Goal: Task Accomplishment & Management: Manage account settings

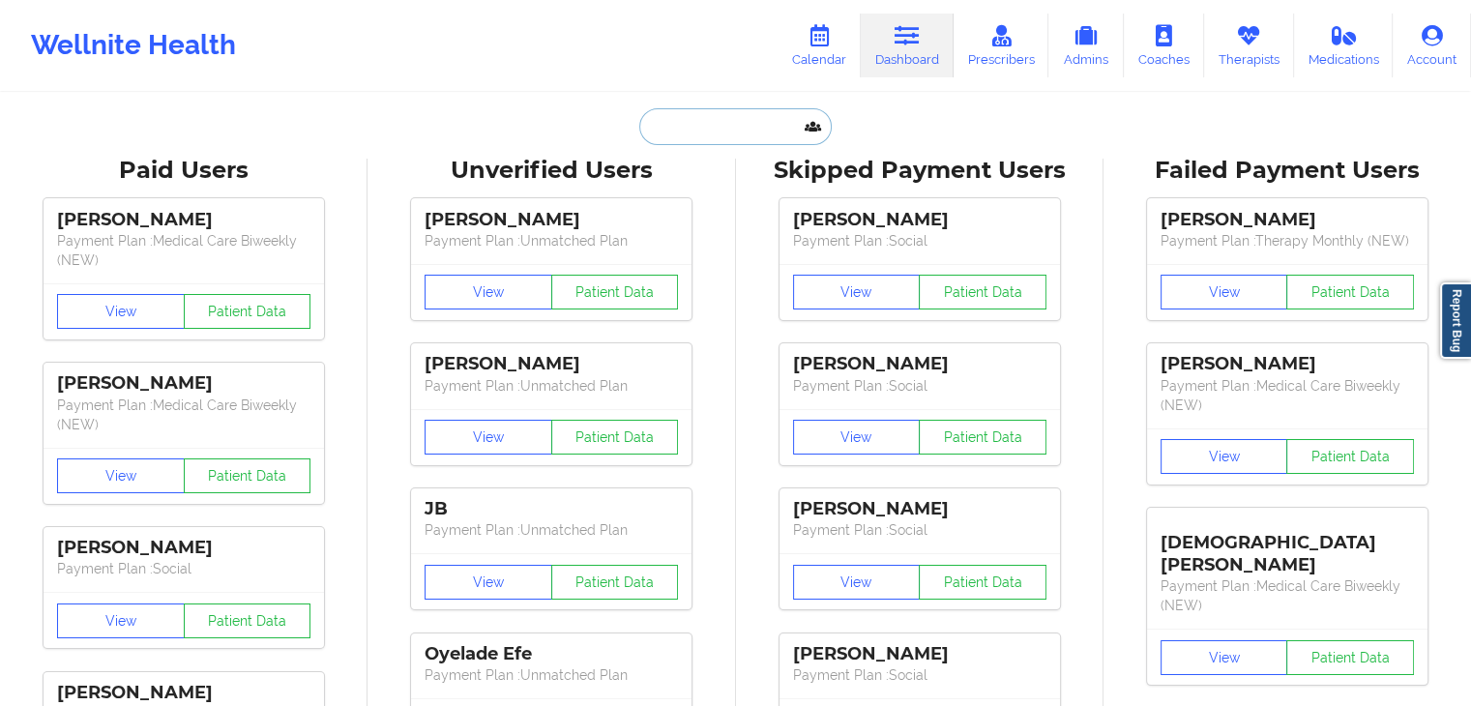
click at [793, 126] on input "text" at bounding box center [734, 126] width 191 height 37
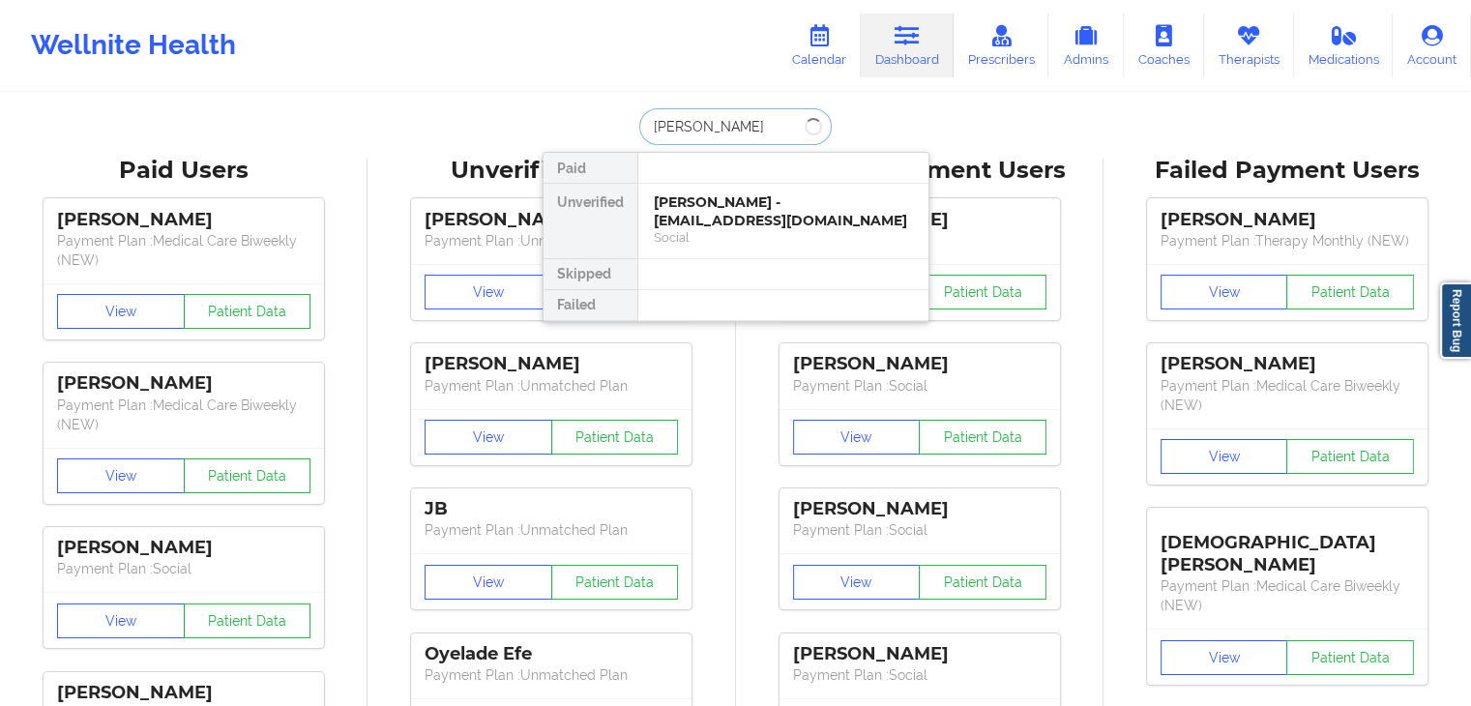
type input "[PERSON_NAME]"
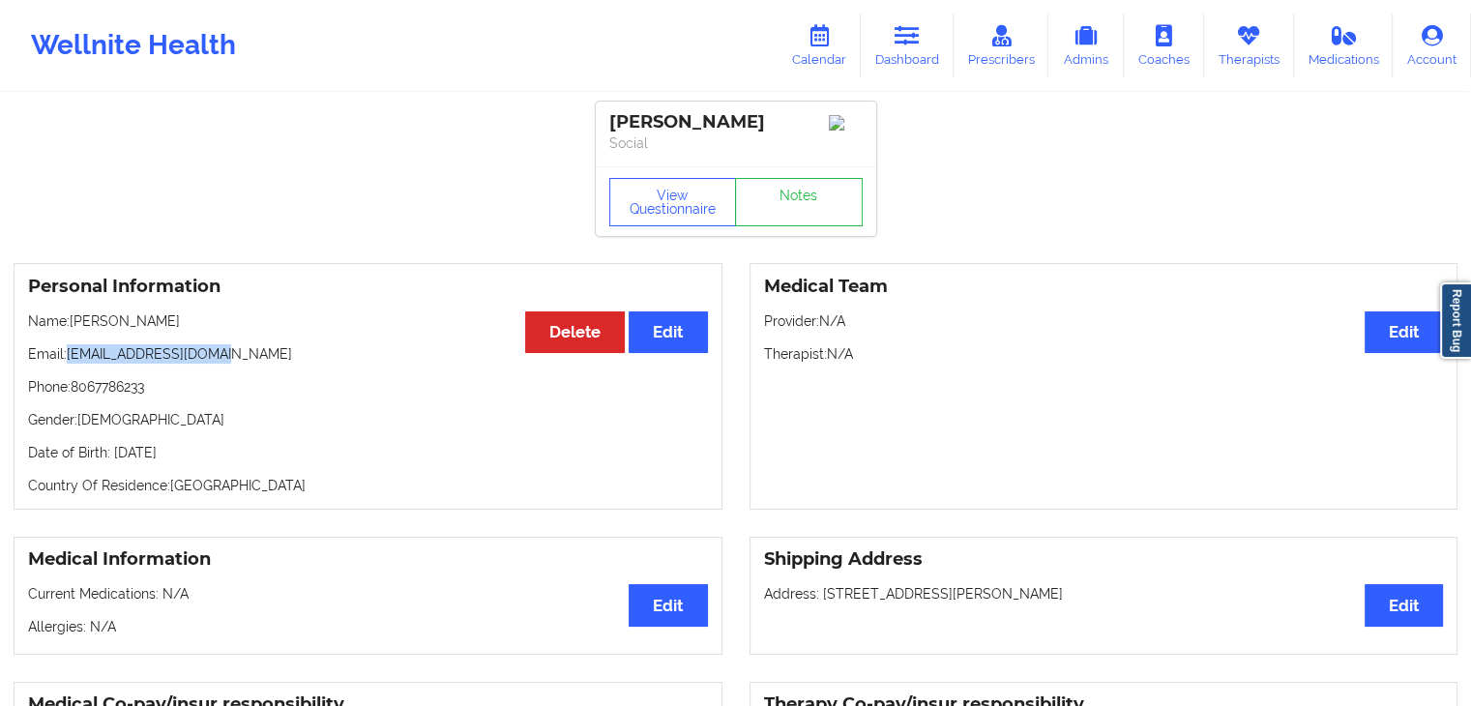
drag, startPoint x: 244, startPoint y: 362, endPoint x: 65, endPoint y: 364, distance: 178.9
click at [65, 364] on p "Email: [EMAIL_ADDRESS][DOMAIN_NAME]" at bounding box center [368, 353] width 680 height 19
copy p "[EMAIL_ADDRESS][DOMAIN_NAME]"
click at [822, 48] on link "Calendar" at bounding box center [819, 46] width 83 height 64
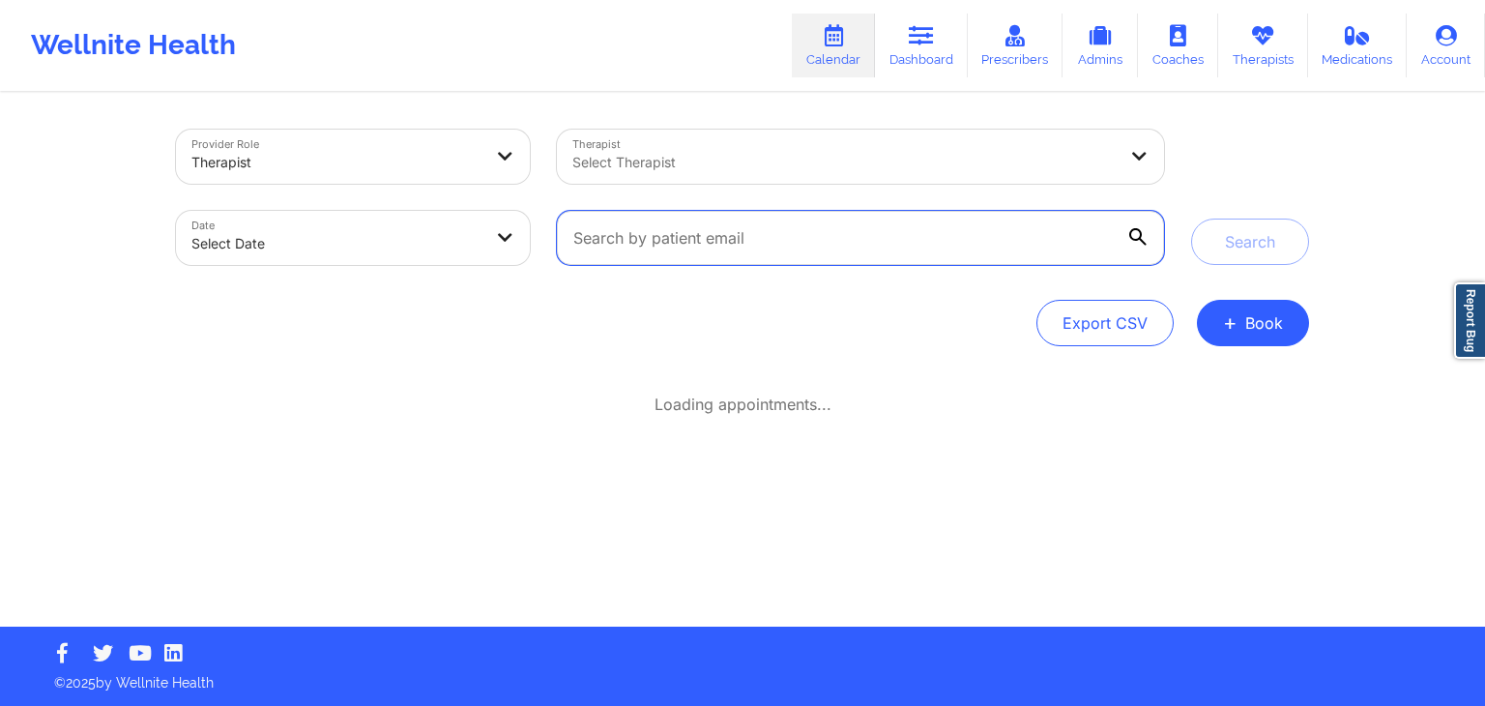
click at [678, 250] on input "text" at bounding box center [860, 238] width 607 height 54
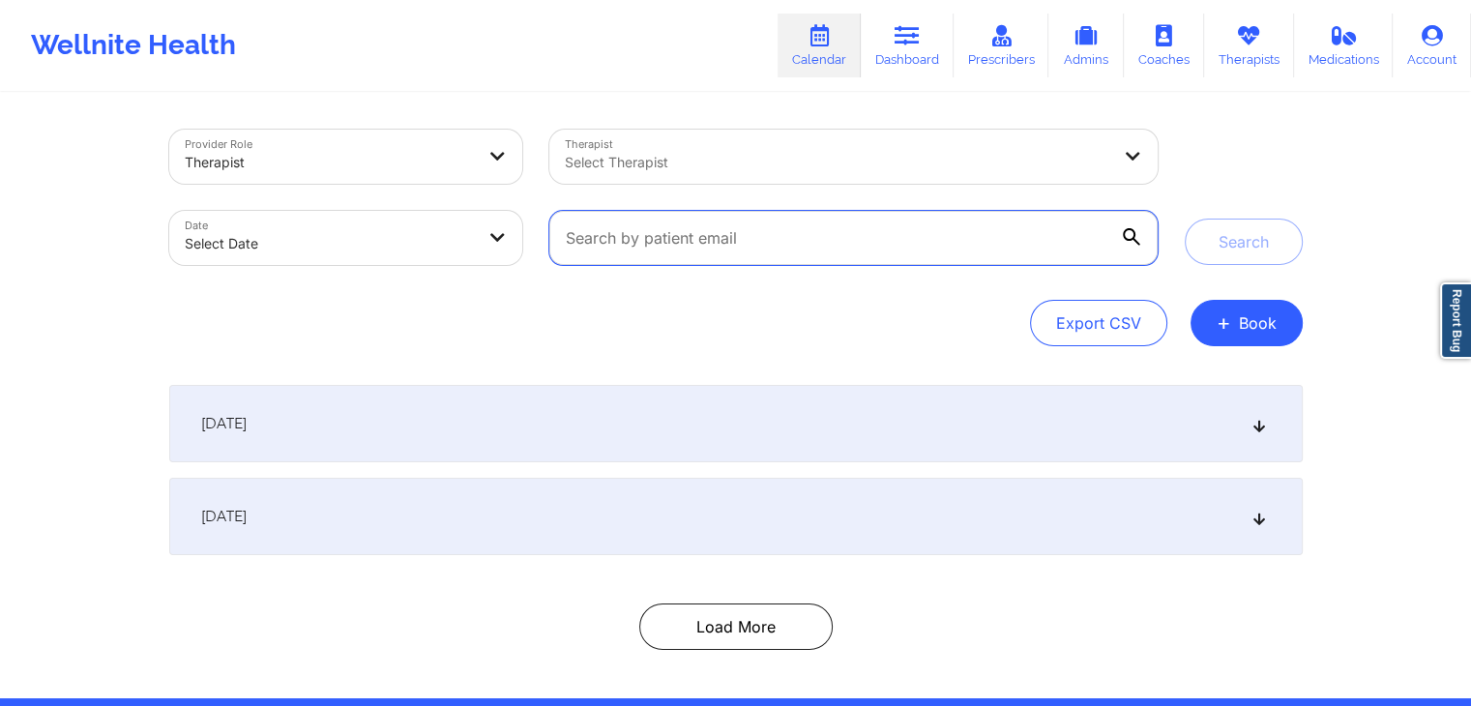
paste input "[EMAIL_ADDRESS][DOMAIN_NAME]"
type input "[EMAIL_ADDRESS][DOMAIN_NAME]"
click at [1185, 219] on button "Search" at bounding box center [1244, 242] width 118 height 46
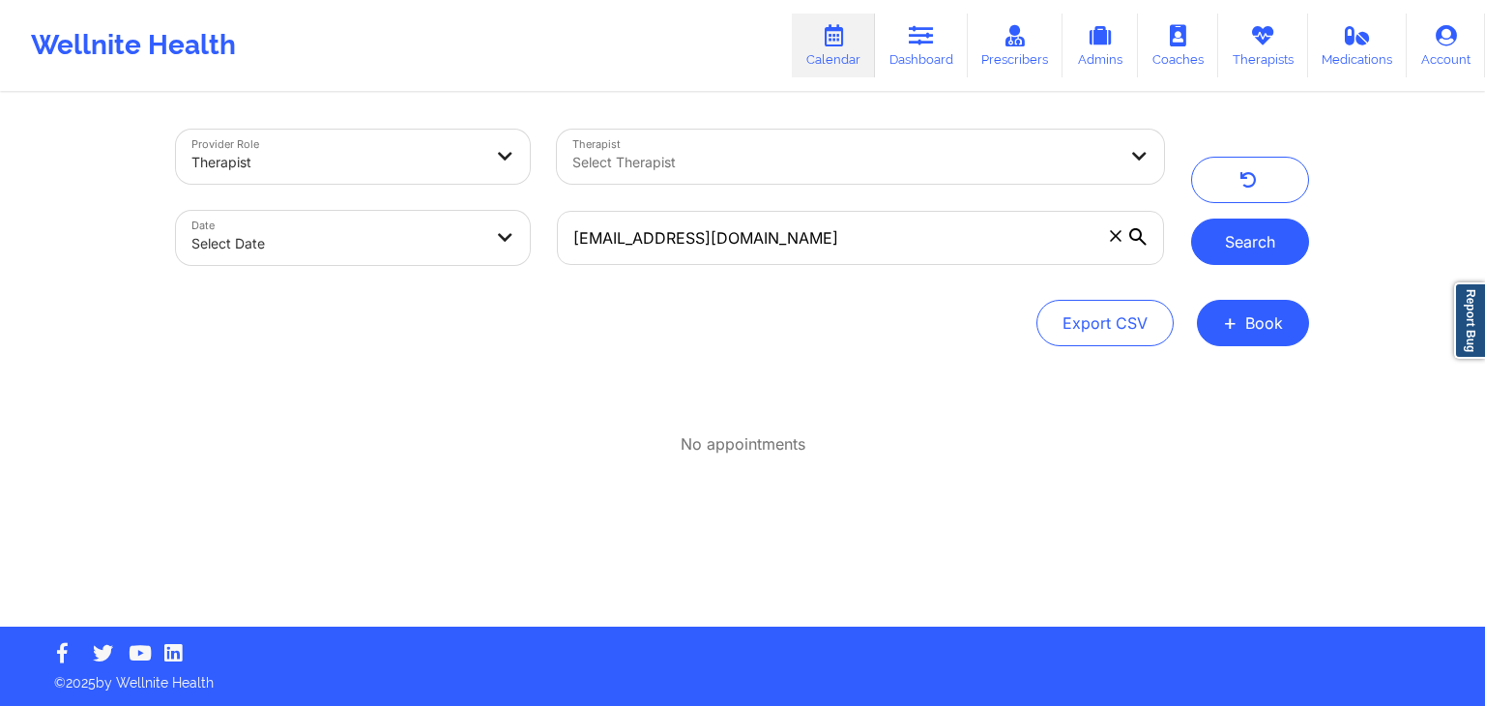
click at [1246, 233] on button "Search" at bounding box center [1250, 242] width 118 height 46
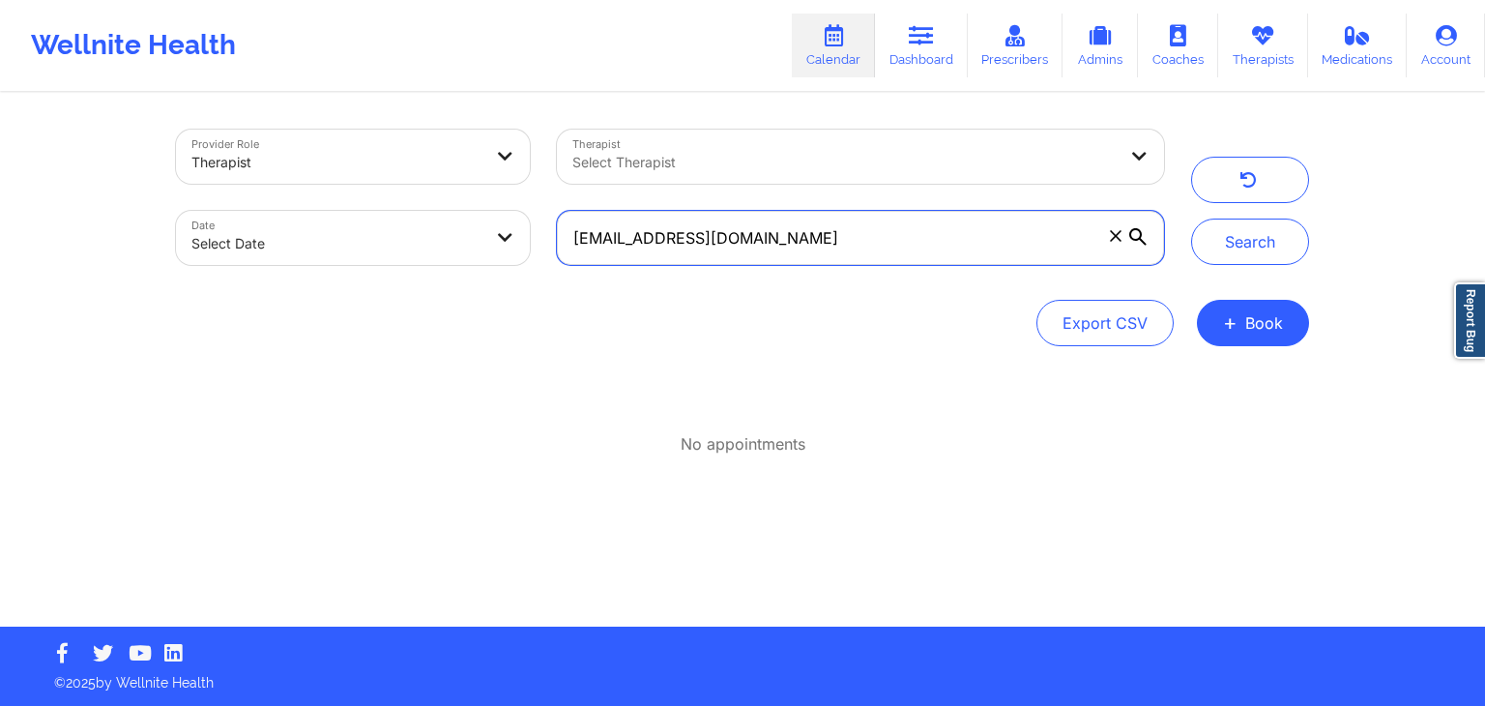
click at [816, 240] on input "[EMAIL_ADDRESS][DOMAIN_NAME]" at bounding box center [860, 238] width 607 height 54
click at [839, 162] on div at bounding box center [845, 162] width 544 height 23
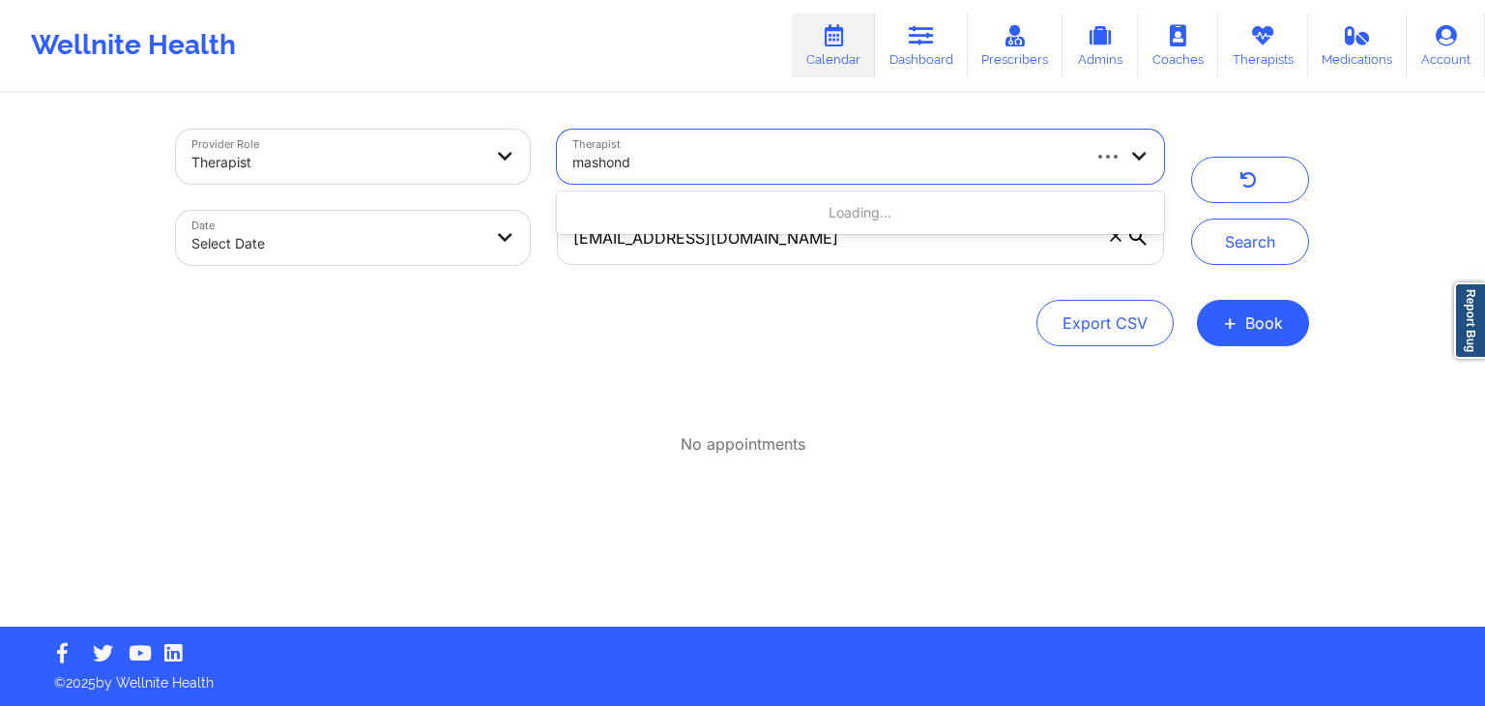
type input "[PERSON_NAME]"
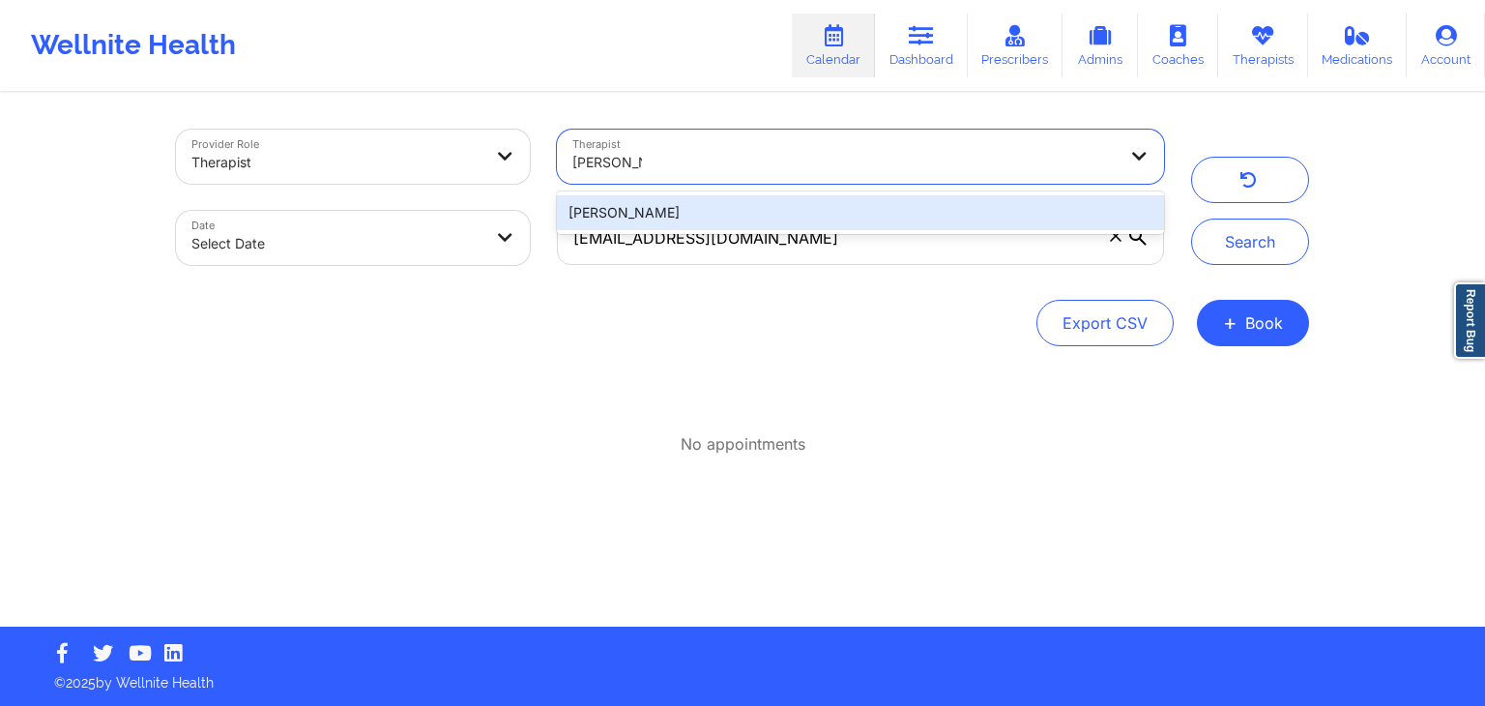
click at [809, 212] on div "[PERSON_NAME]" at bounding box center [860, 212] width 607 height 35
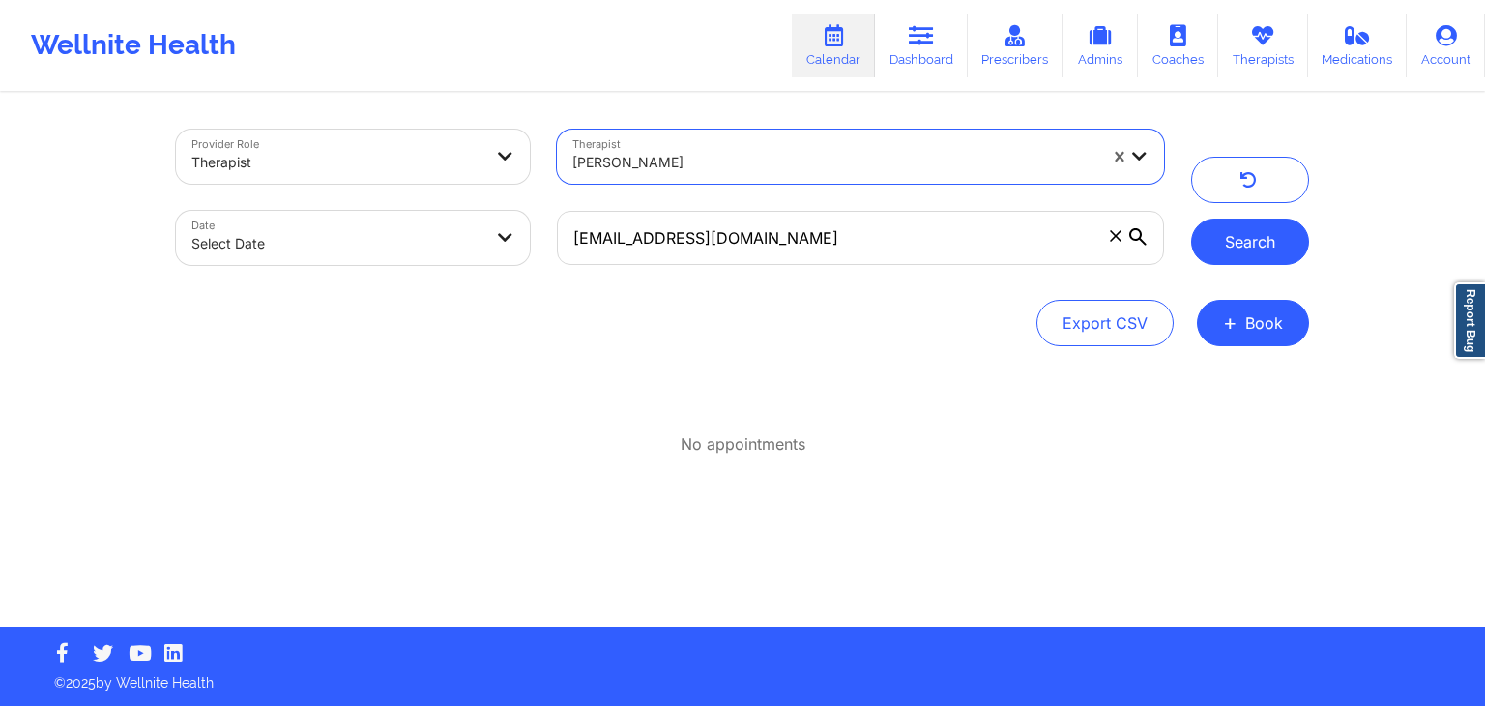
click at [1270, 233] on button "Search" at bounding box center [1250, 242] width 118 height 46
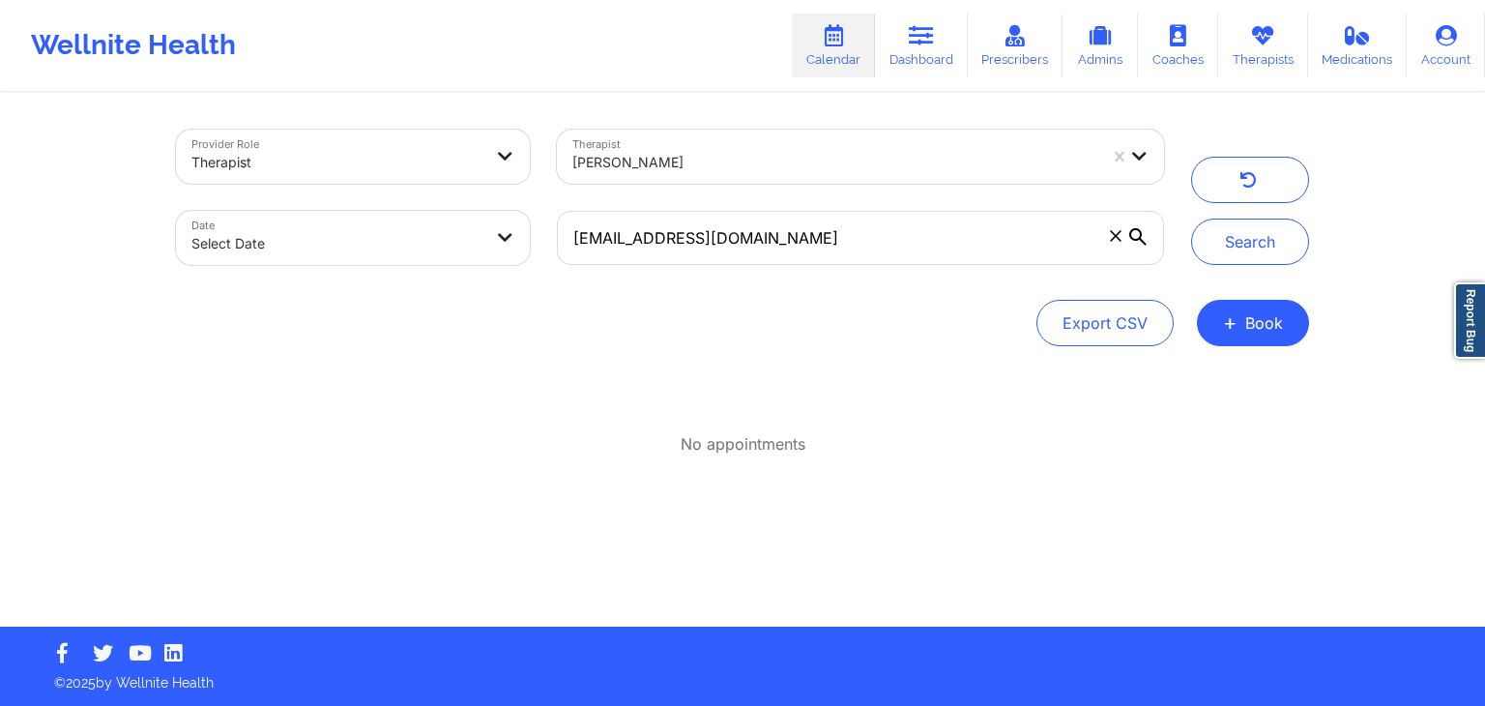
click at [1117, 235] on icon at bounding box center [1115, 235] width 11 height 11
click at [1117, 235] on input "[EMAIL_ADDRESS][DOMAIN_NAME]" at bounding box center [860, 238] width 607 height 54
click at [1226, 245] on button "Search" at bounding box center [1250, 242] width 118 height 46
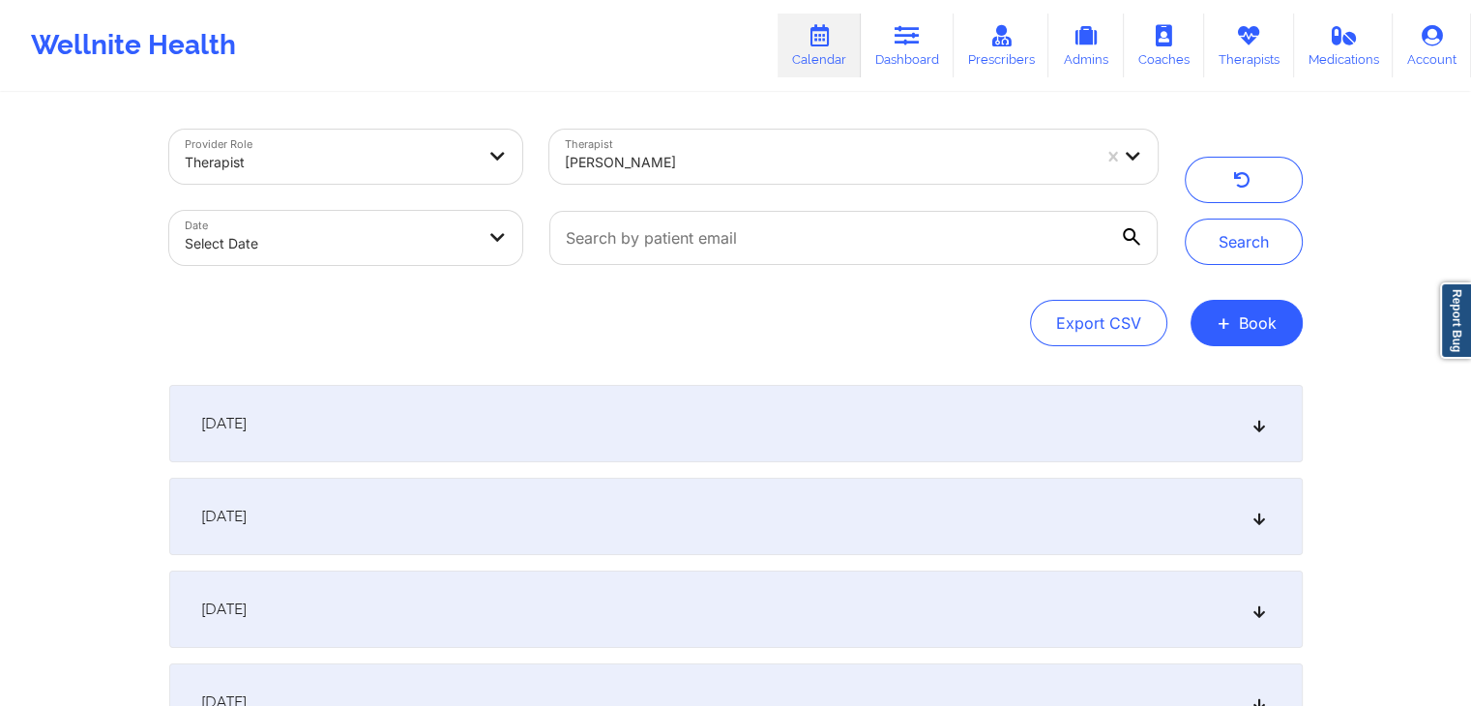
click at [669, 427] on div "[DATE]" at bounding box center [735, 423] width 1133 height 77
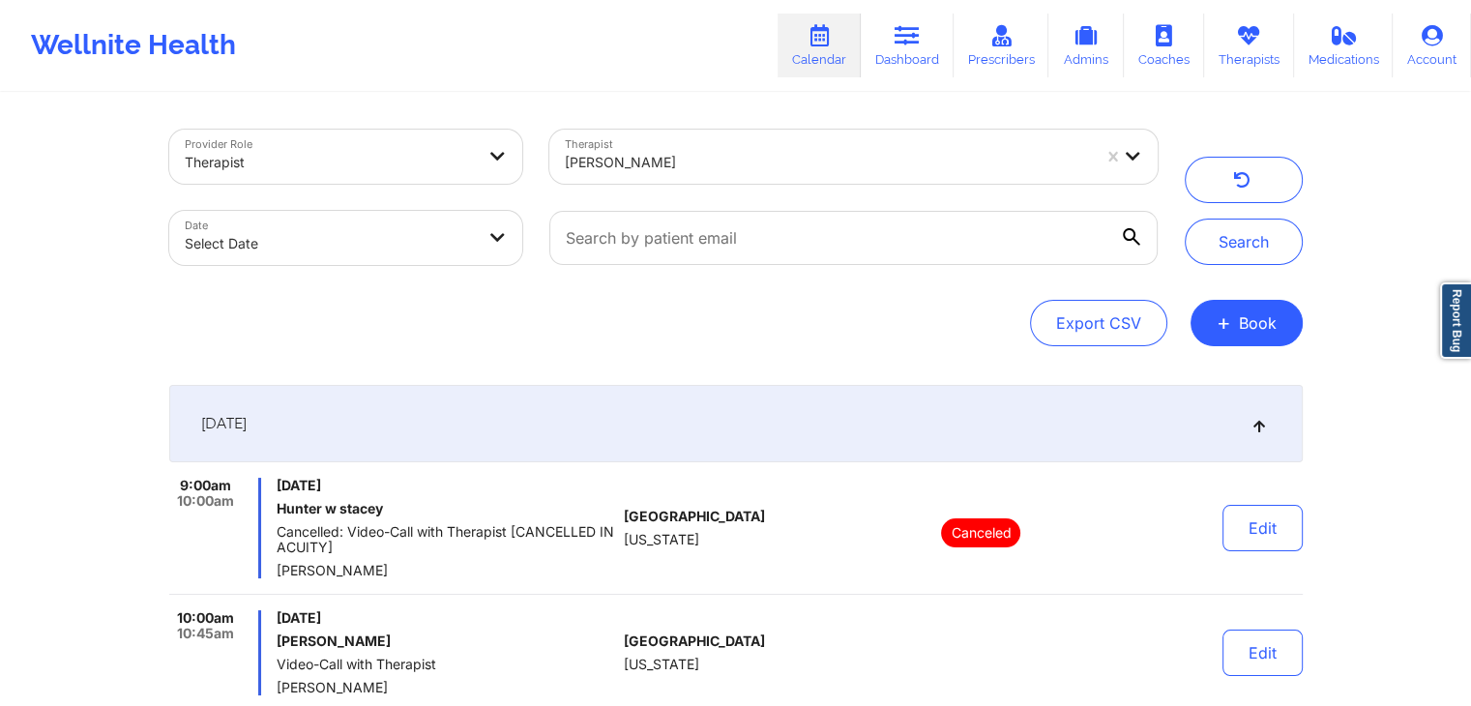
click at [489, 629] on div "[DATE] [PERSON_NAME] Video-Call with Therapist [PERSON_NAME]" at bounding box center [446, 652] width 339 height 85
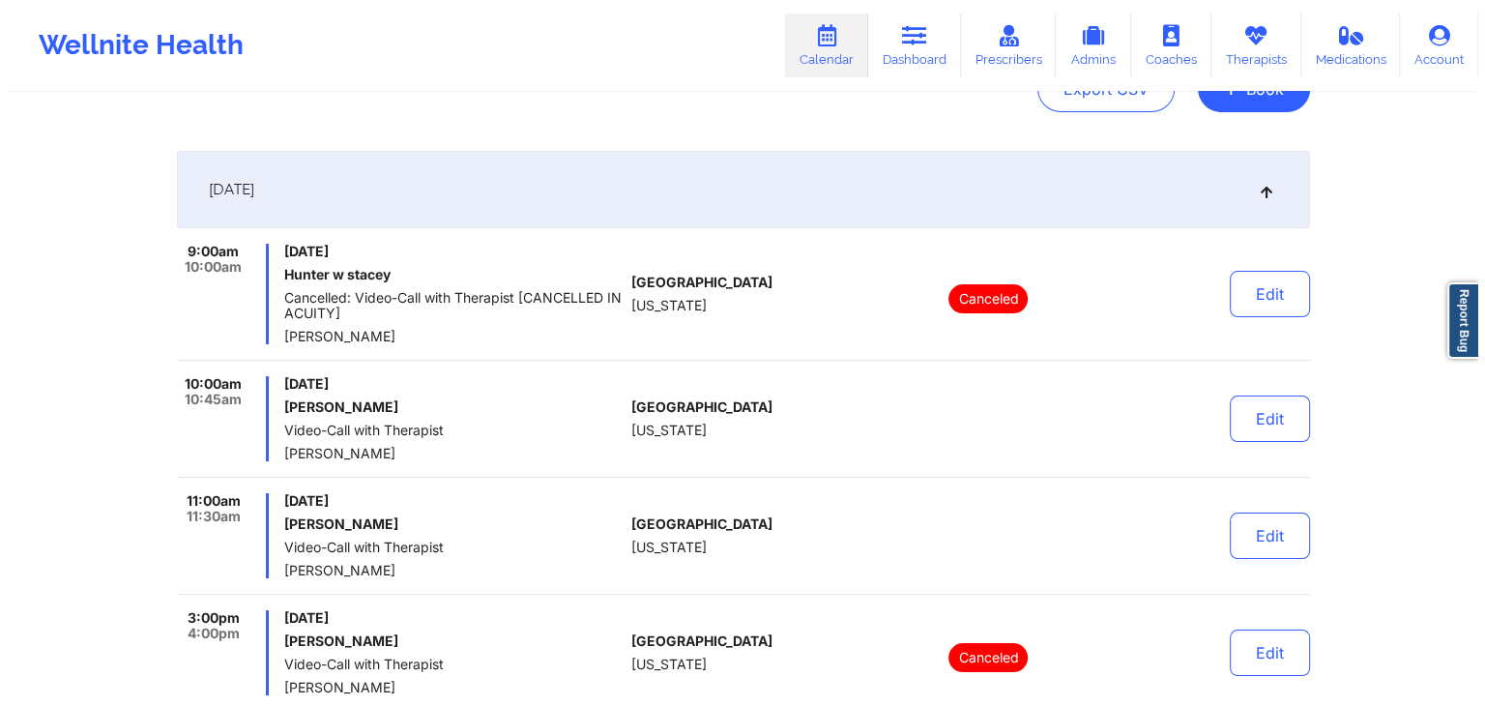
scroll to position [232, 0]
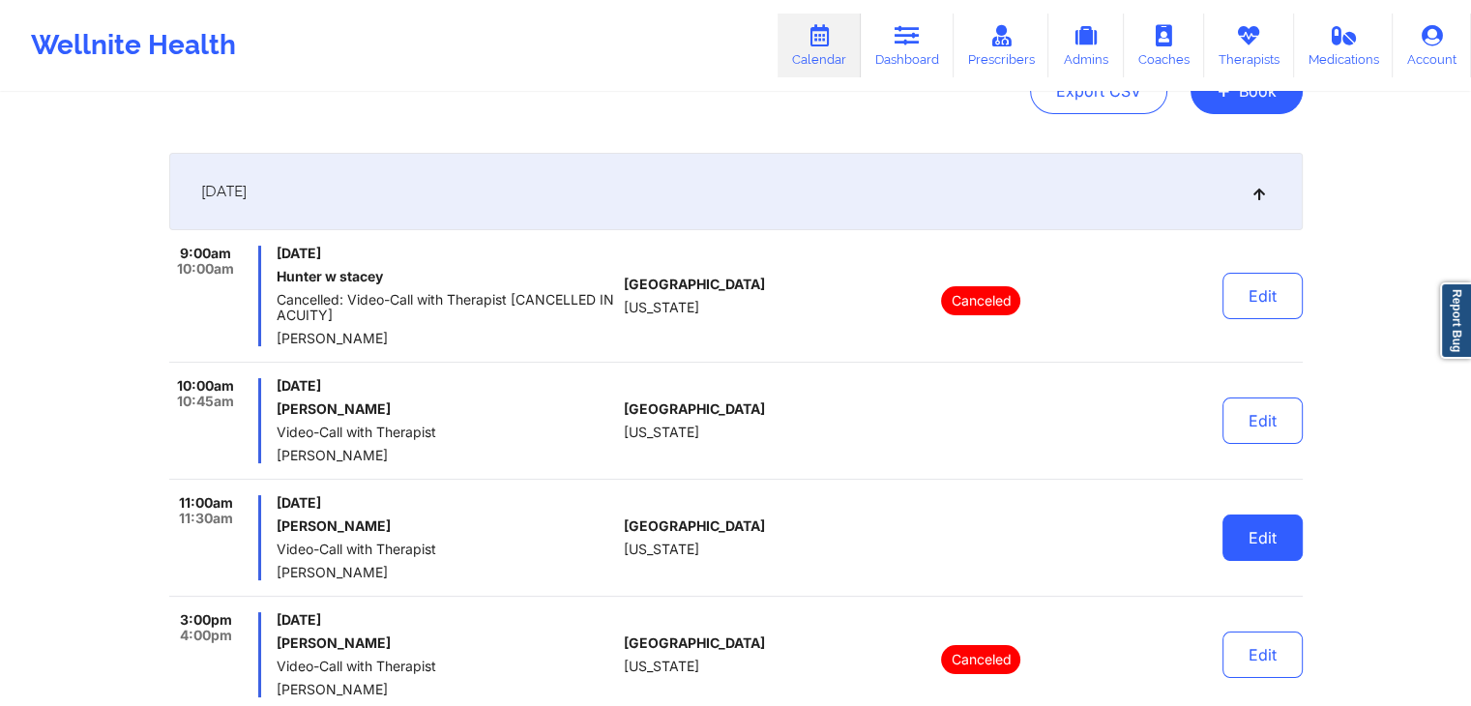
click at [1252, 527] on button "Edit" at bounding box center [1262, 538] width 80 height 46
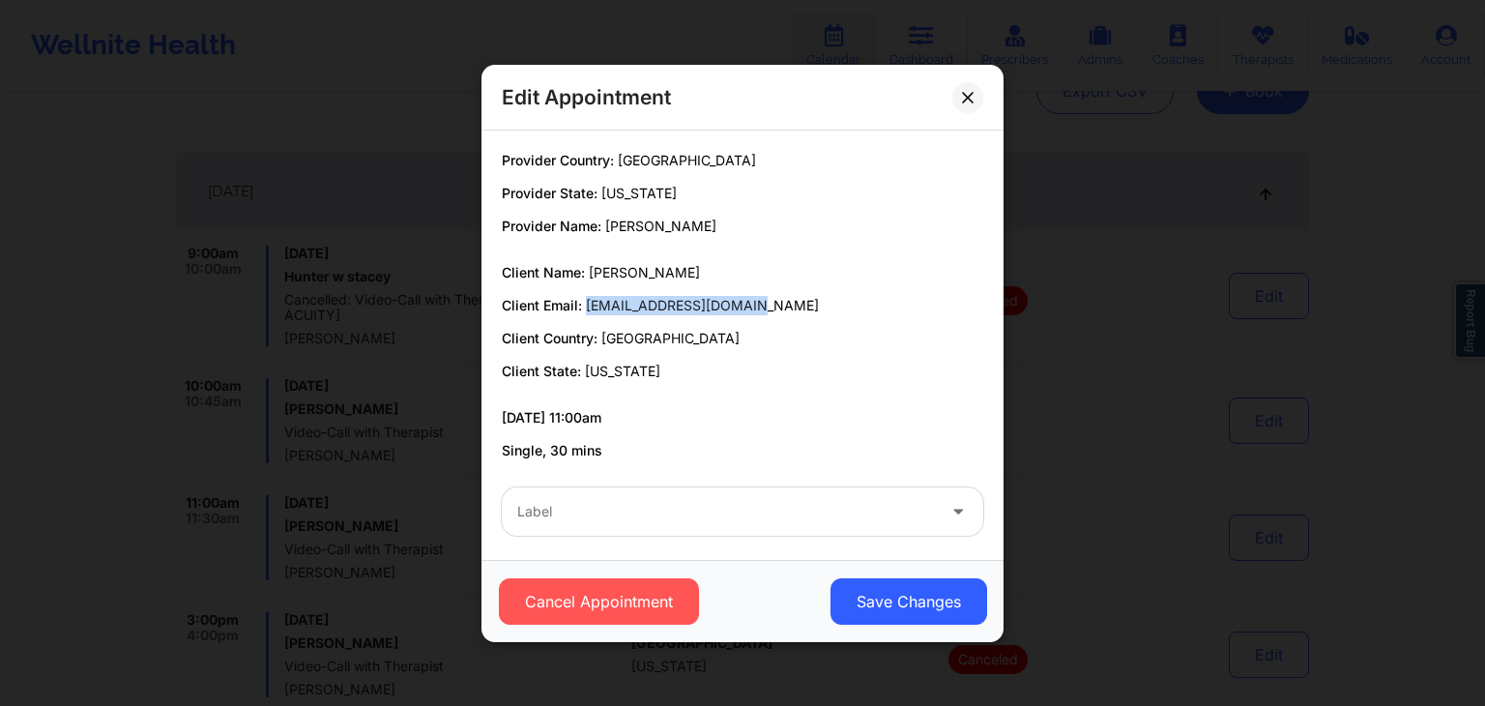
drag, startPoint x: 588, startPoint y: 307, endPoint x: 781, endPoint y: 306, distance: 193.4
click at [781, 306] on p "Client Email: [EMAIL_ADDRESS][DOMAIN_NAME]" at bounding box center [743, 305] width 482 height 19
copy span "[EMAIL_ADDRESS][DOMAIN_NAME]"
drag, startPoint x: 990, startPoint y: 276, endPoint x: 1002, endPoint y: 360, distance: 84.9
click at [1002, 360] on div "Provider Country: [GEOGRAPHIC_DATA] Provider State: [US_STATE] Provider Name: […" at bounding box center [743, 345] width 522 height 429
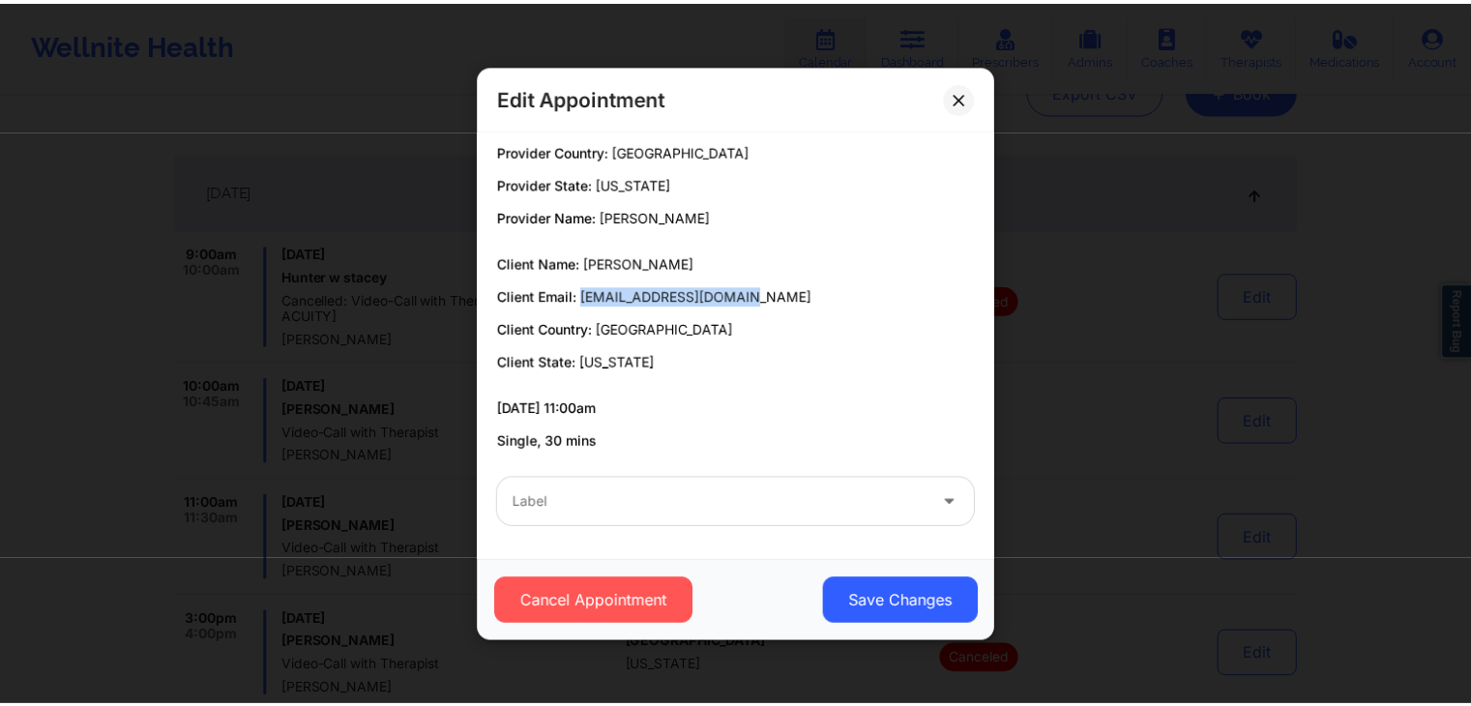
scroll to position [0, 0]
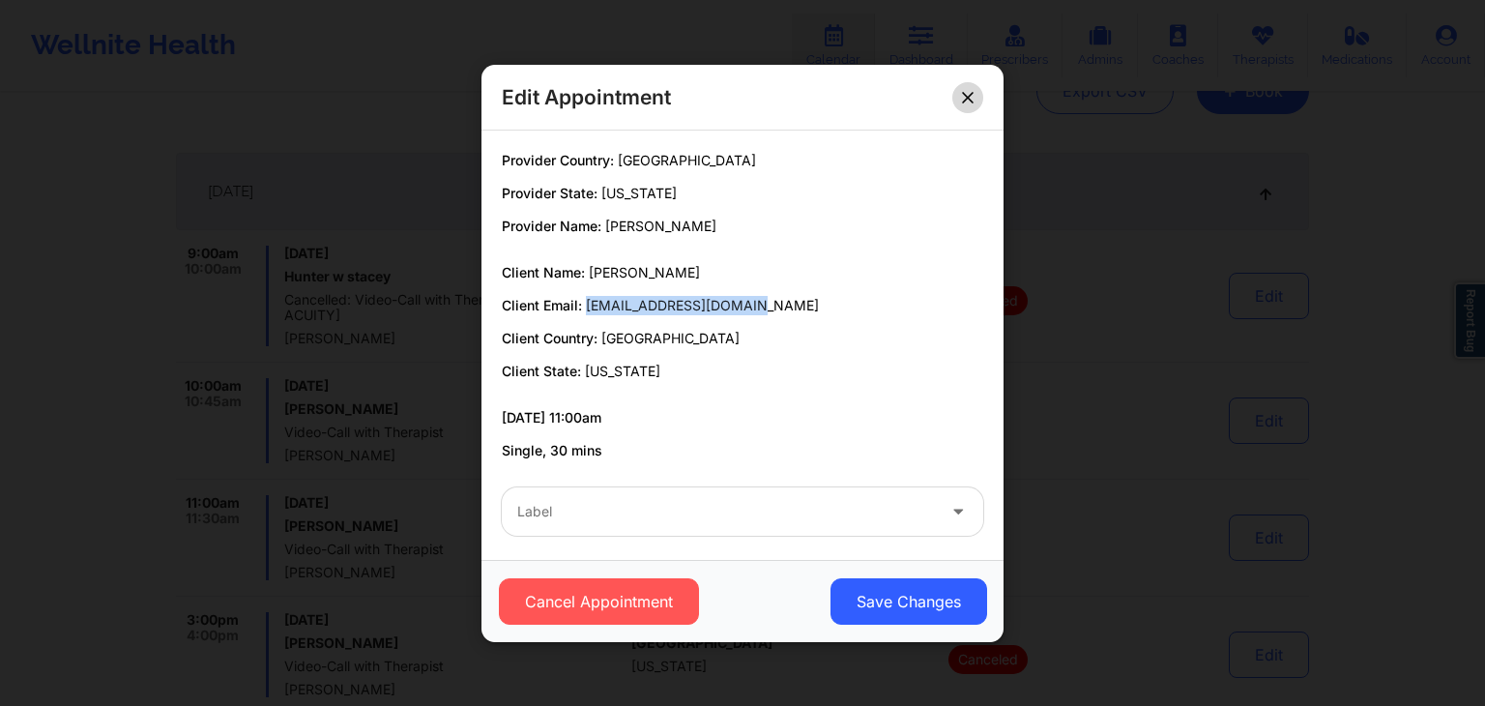
click at [971, 86] on button at bounding box center [968, 96] width 31 height 31
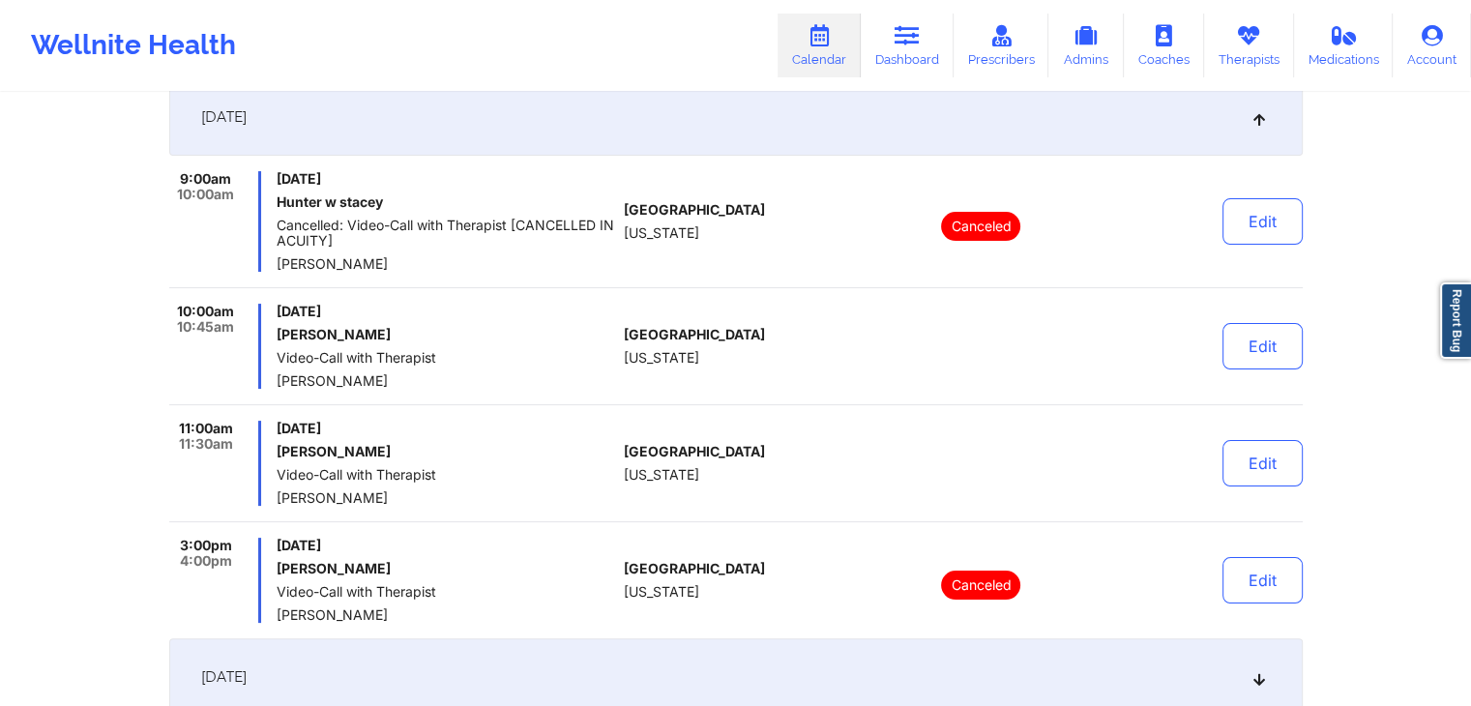
scroll to position [309, 0]
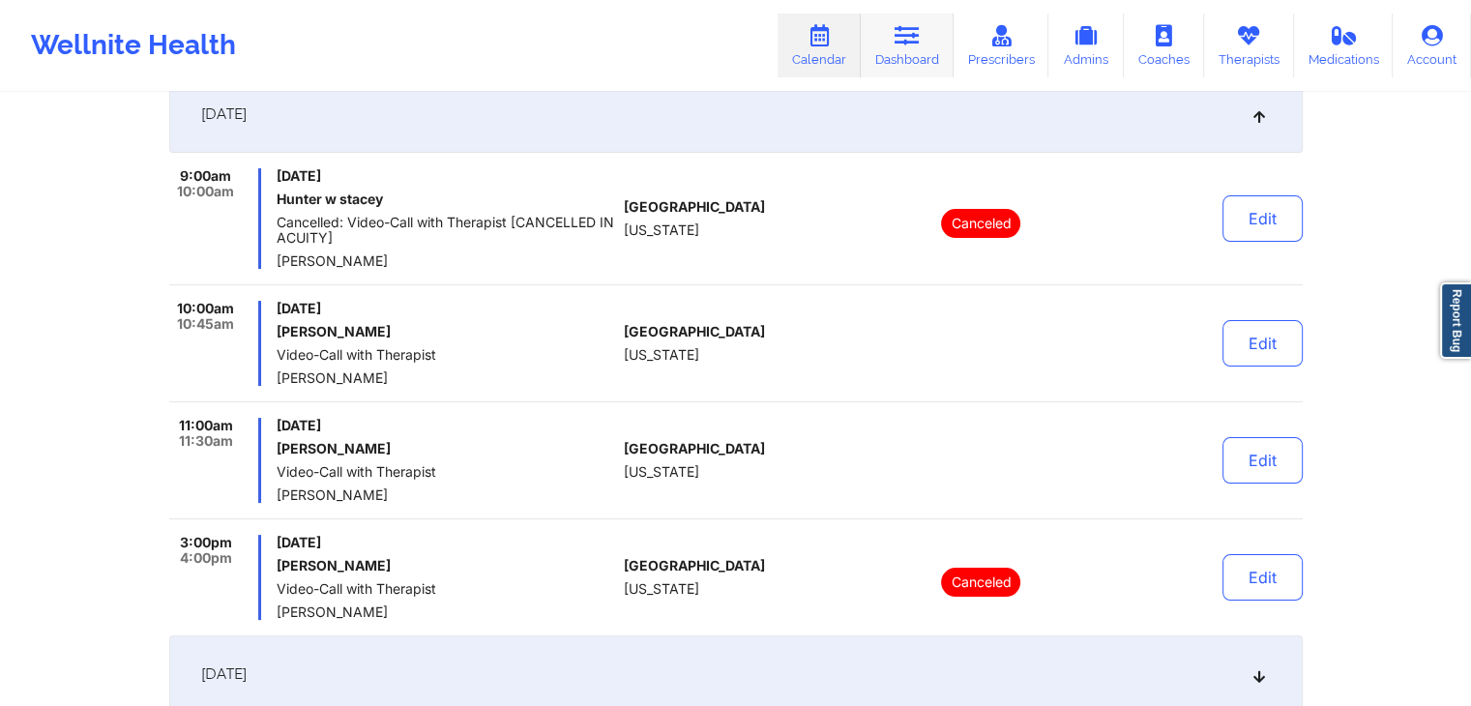
click at [890, 54] on link "Dashboard" at bounding box center [907, 46] width 93 height 64
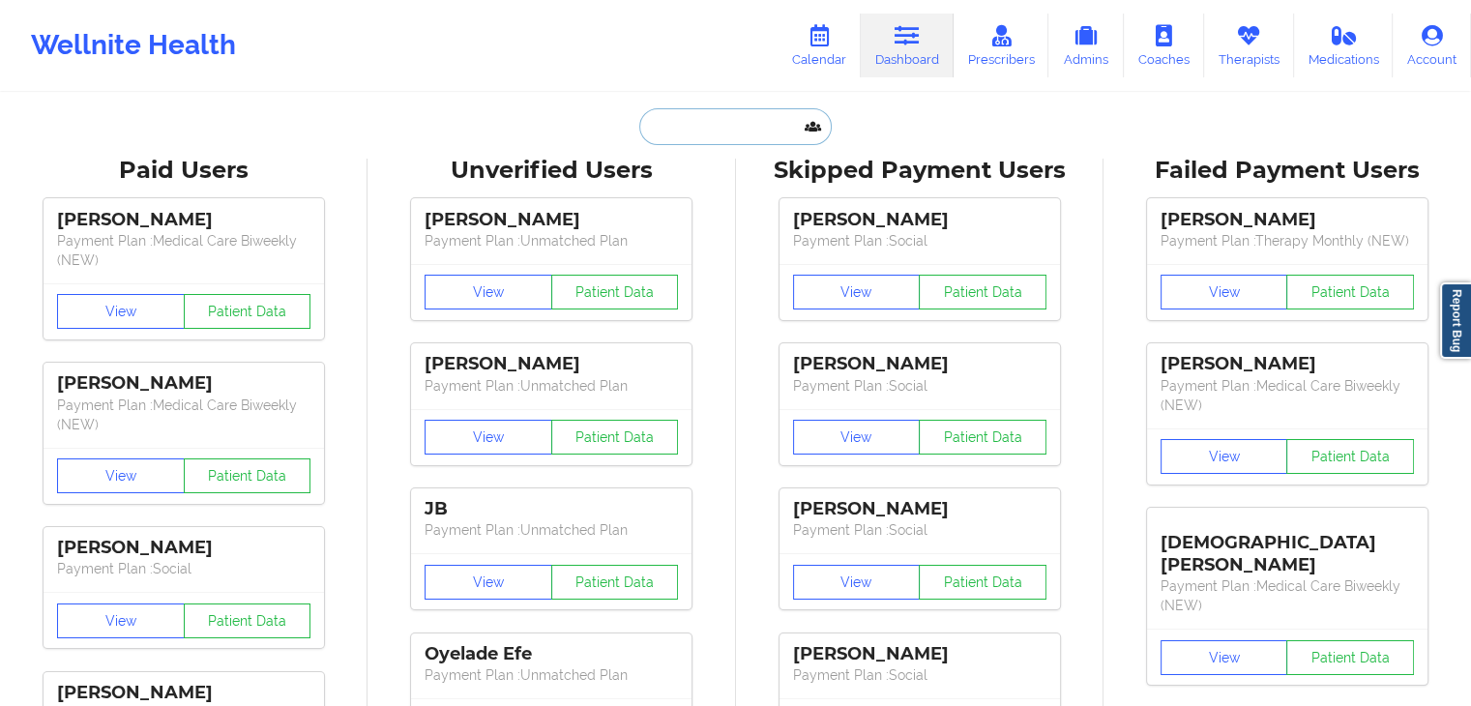
click at [767, 126] on input "text" at bounding box center [734, 126] width 191 height 37
paste input "[EMAIL_ADDRESS][DOMAIN_NAME]"
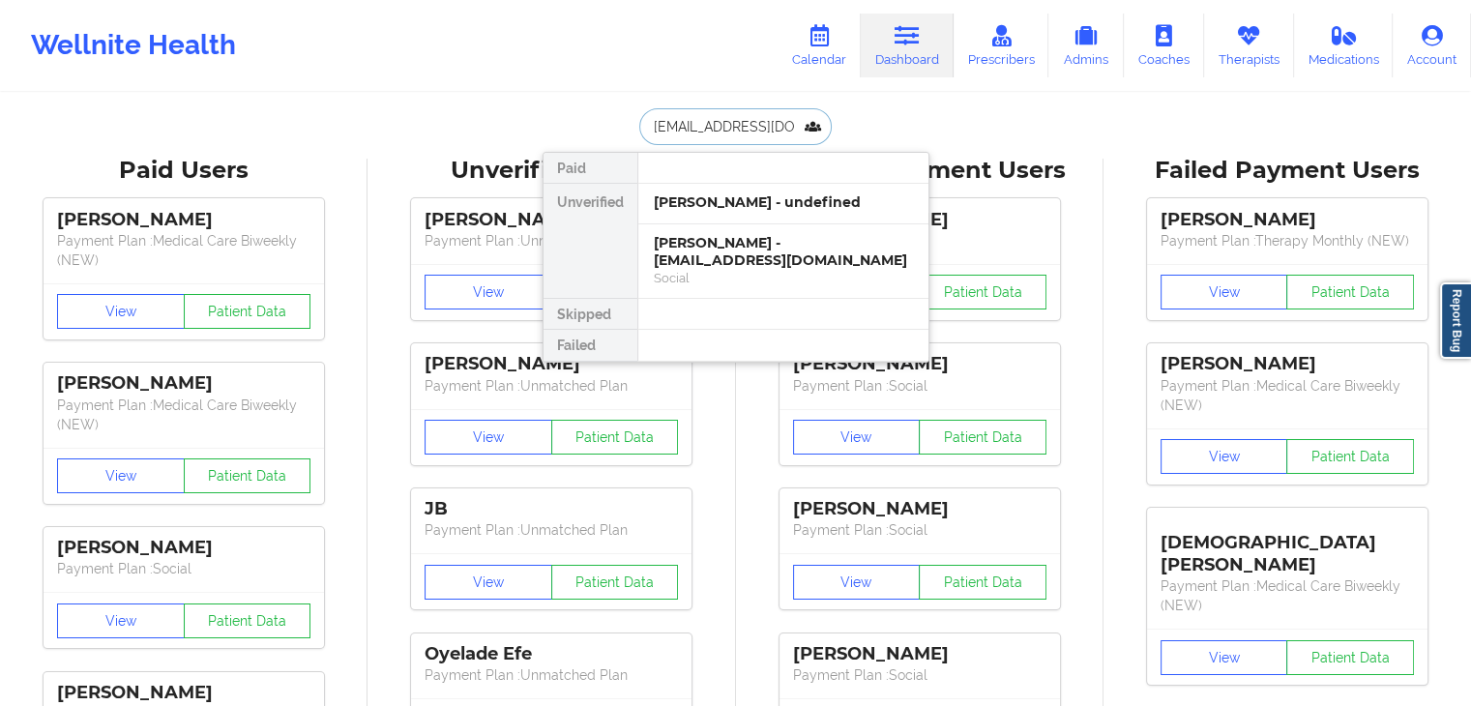
scroll to position [0, 16]
type input "[EMAIL_ADDRESS][DOMAIN_NAME]"
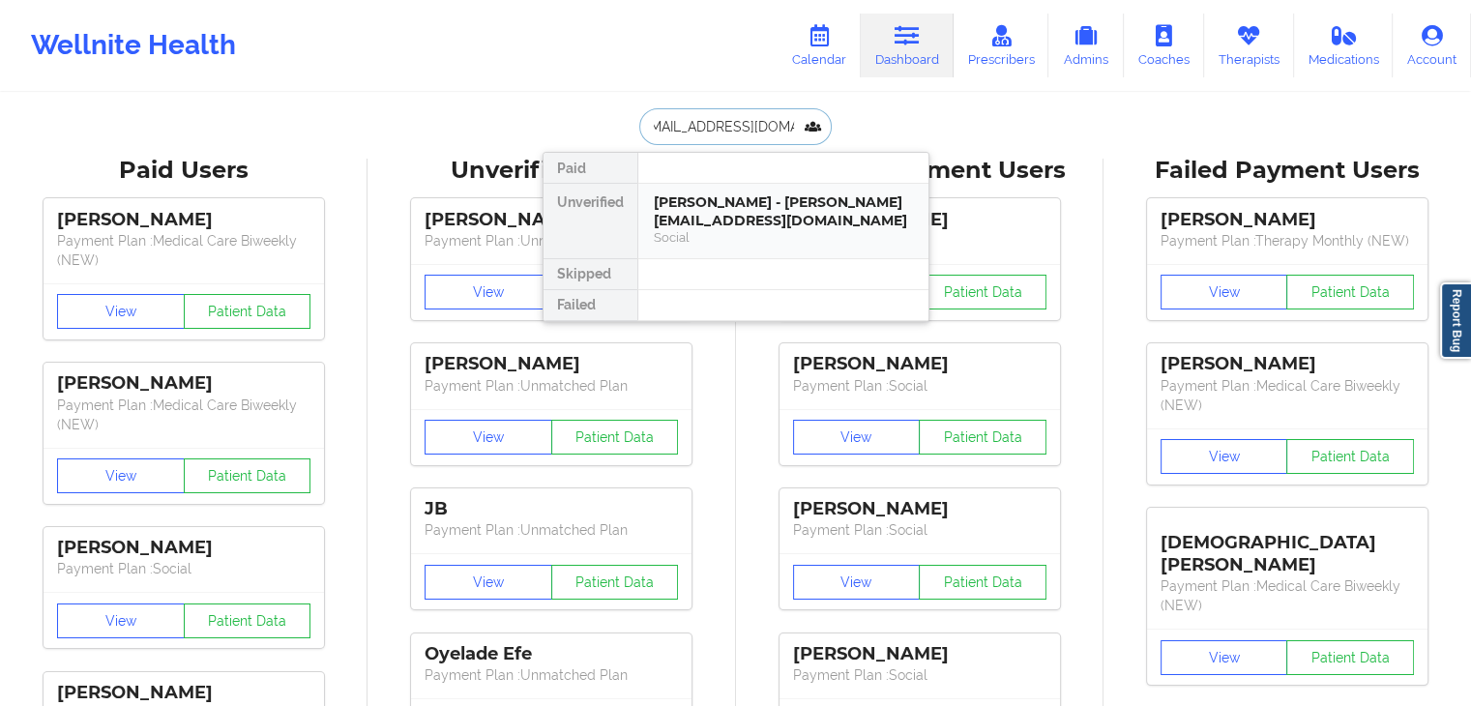
click at [708, 221] on div "[PERSON_NAME] - [PERSON_NAME][EMAIL_ADDRESS][DOMAIN_NAME]" at bounding box center [783, 211] width 259 height 36
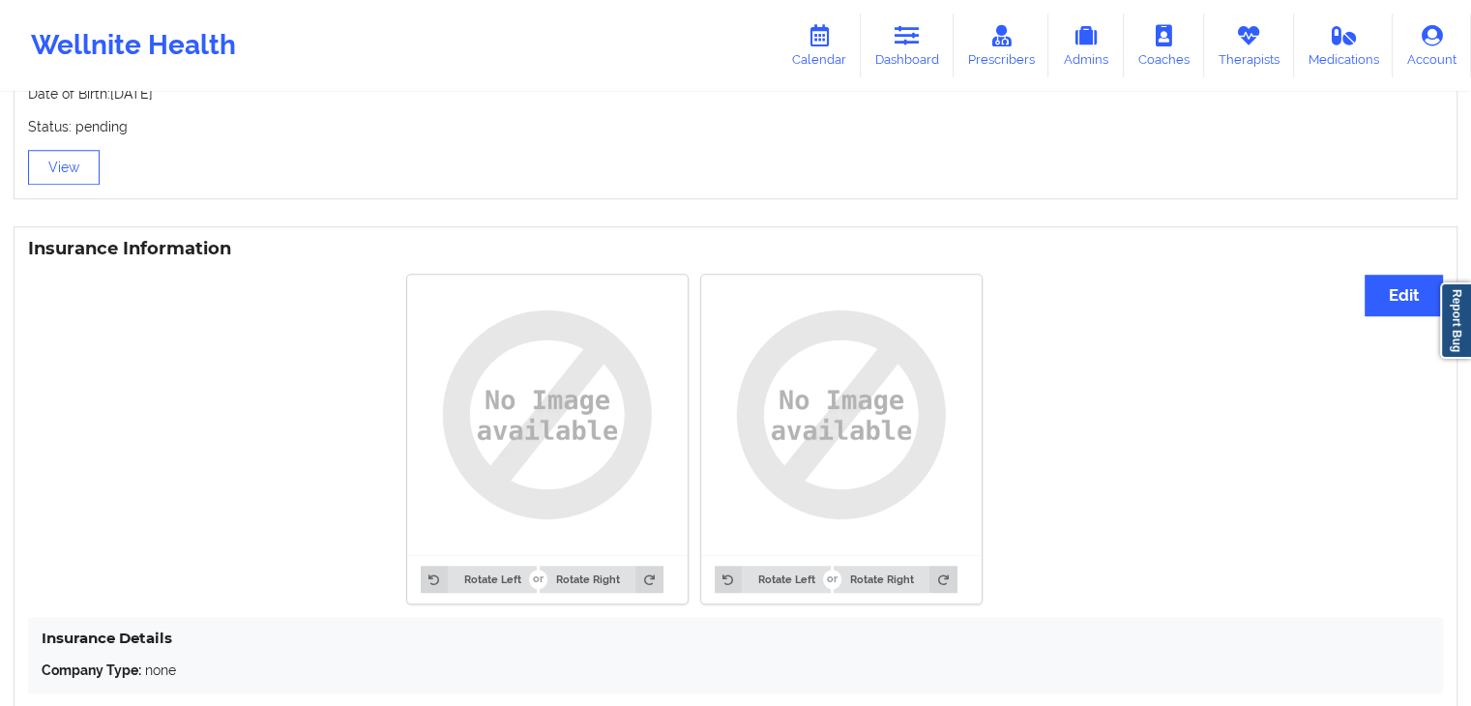
scroll to position [1354, 0]
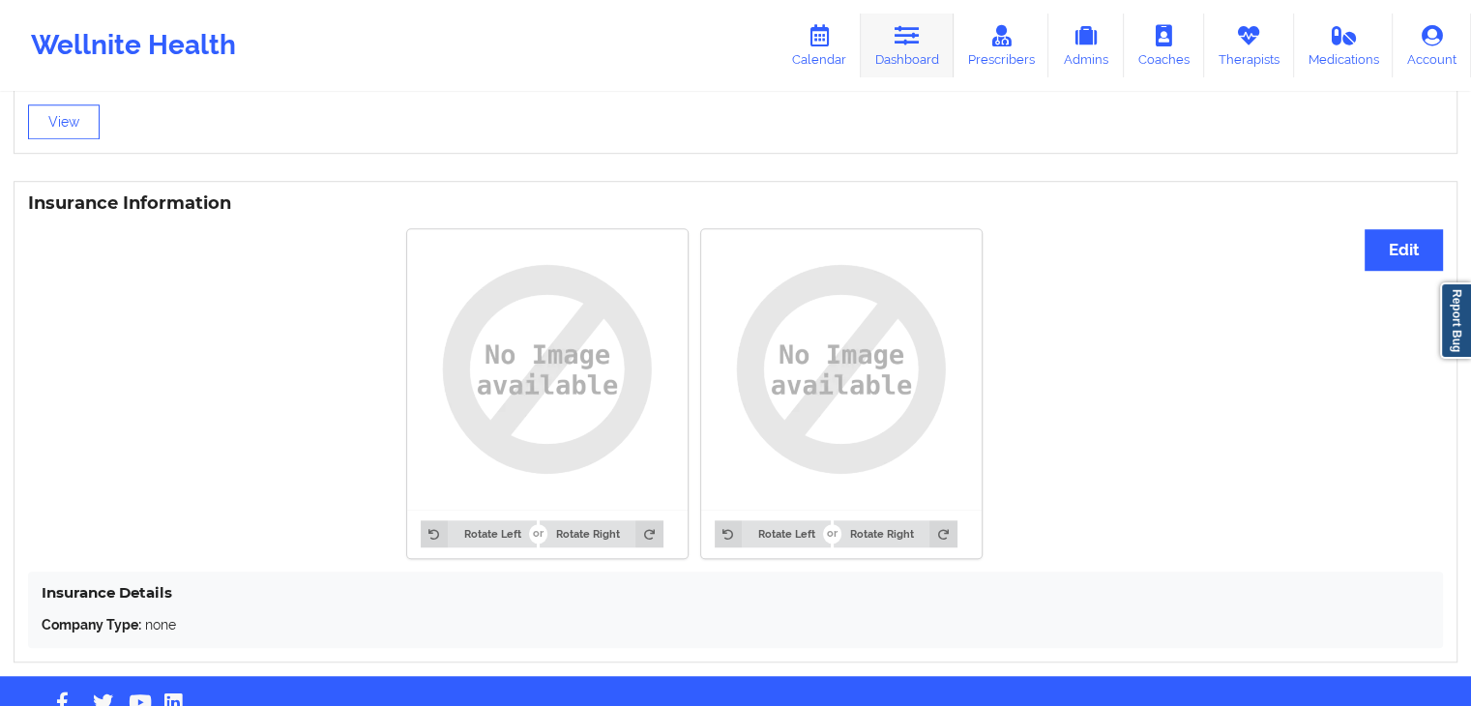
click at [906, 54] on link "Dashboard" at bounding box center [907, 46] width 93 height 64
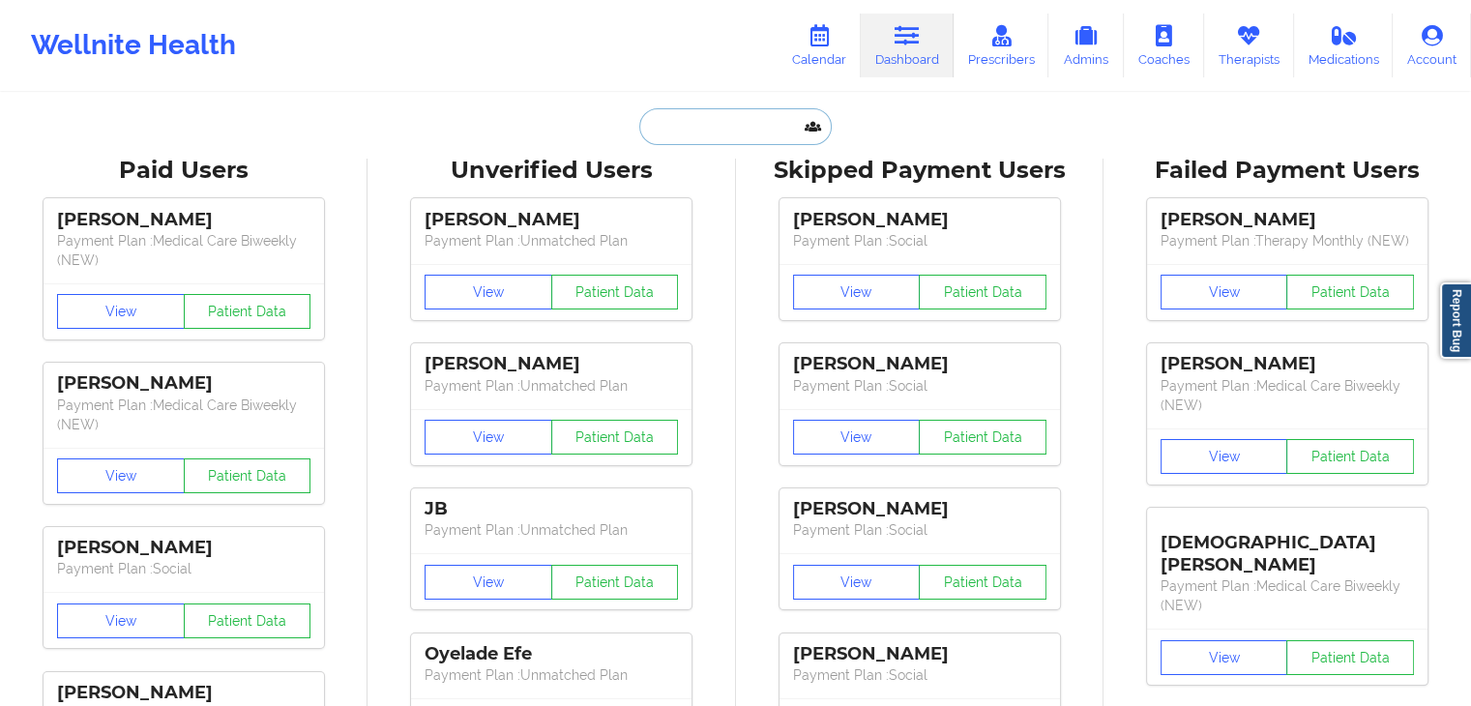
click at [734, 123] on input "text" at bounding box center [734, 126] width 191 height 37
paste input "[PERSON_NAME][EMAIL_ADDRESS][DOMAIN_NAME]"
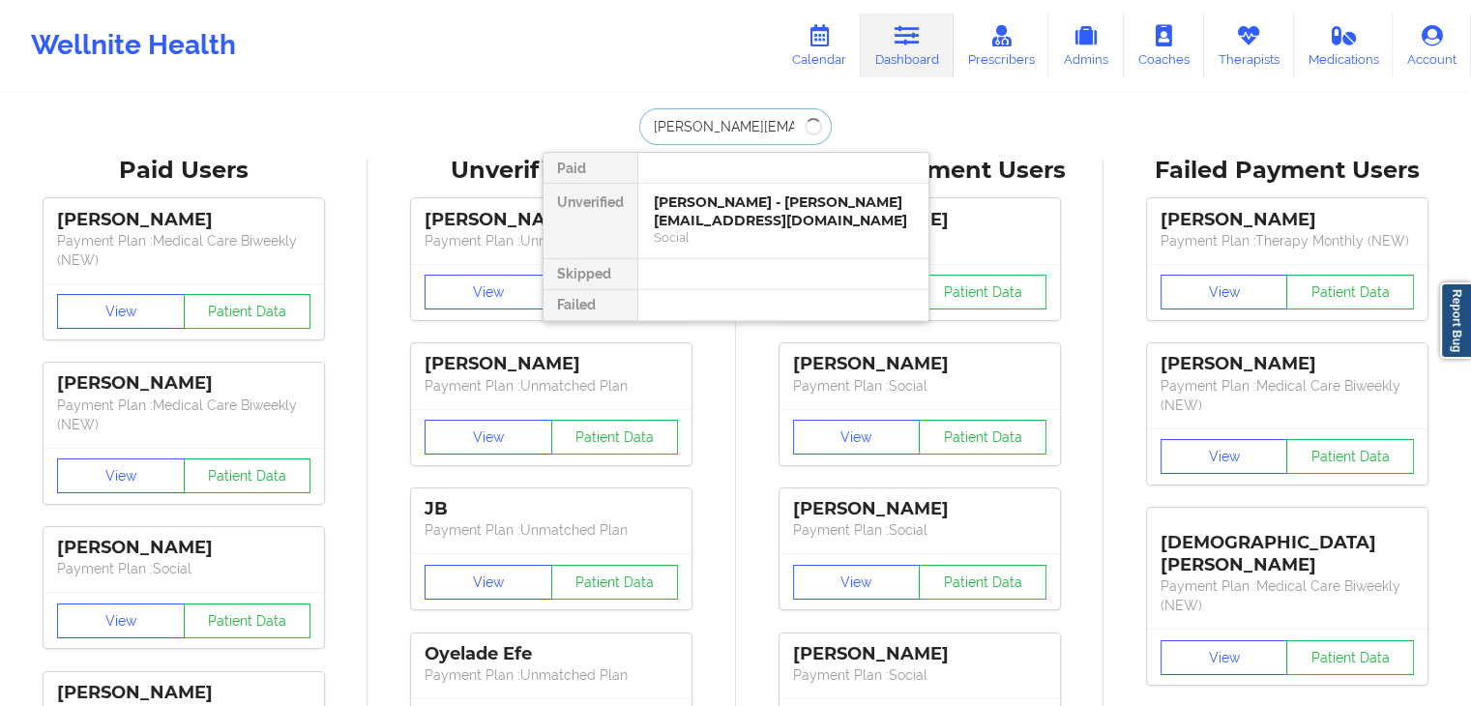
type input "[PERSON_NAME][EMAIL_ADDRESS][DOMAIN_NAME]"
click at [743, 214] on div "[PERSON_NAME] - [PERSON_NAME][EMAIL_ADDRESS][DOMAIN_NAME]" at bounding box center [783, 211] width 259 height 36
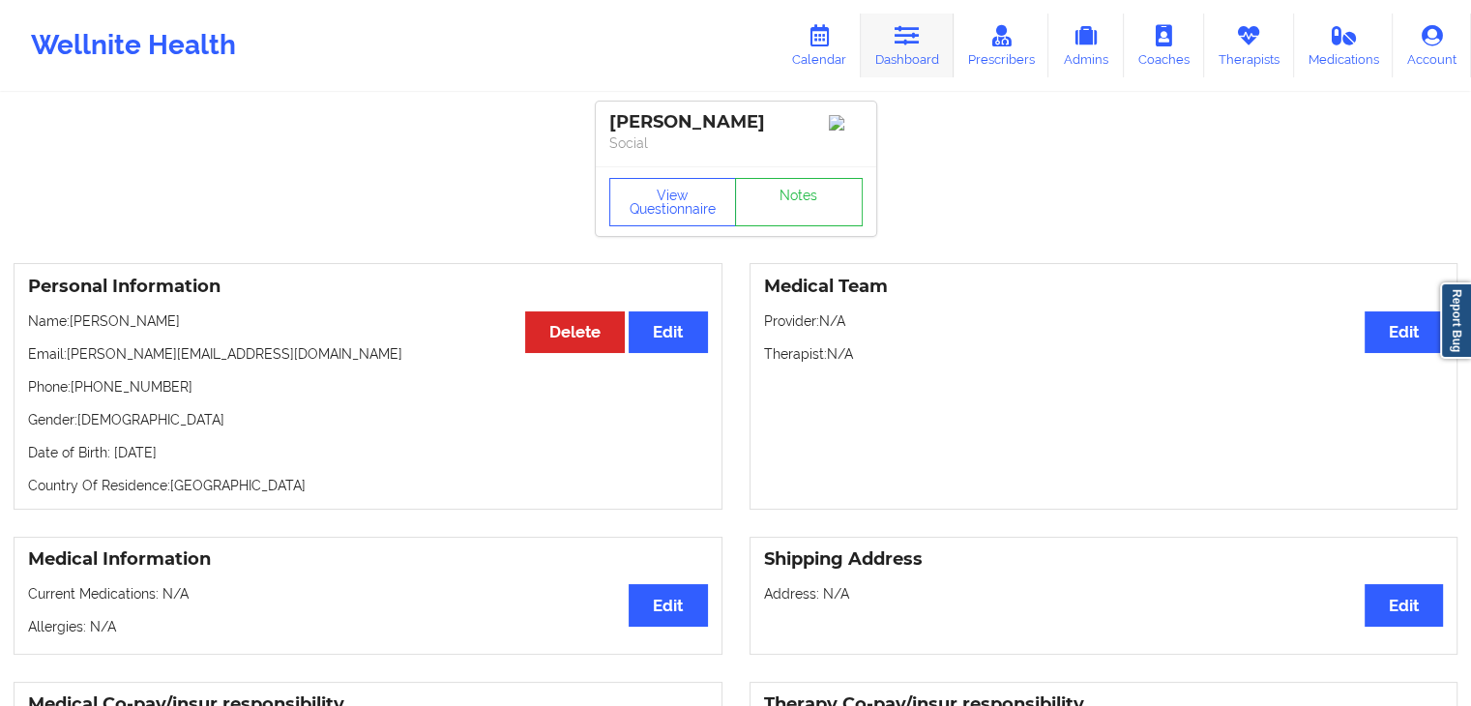
click at [913, 28] on icon at bounding box center [907, 35] width 25 height 21
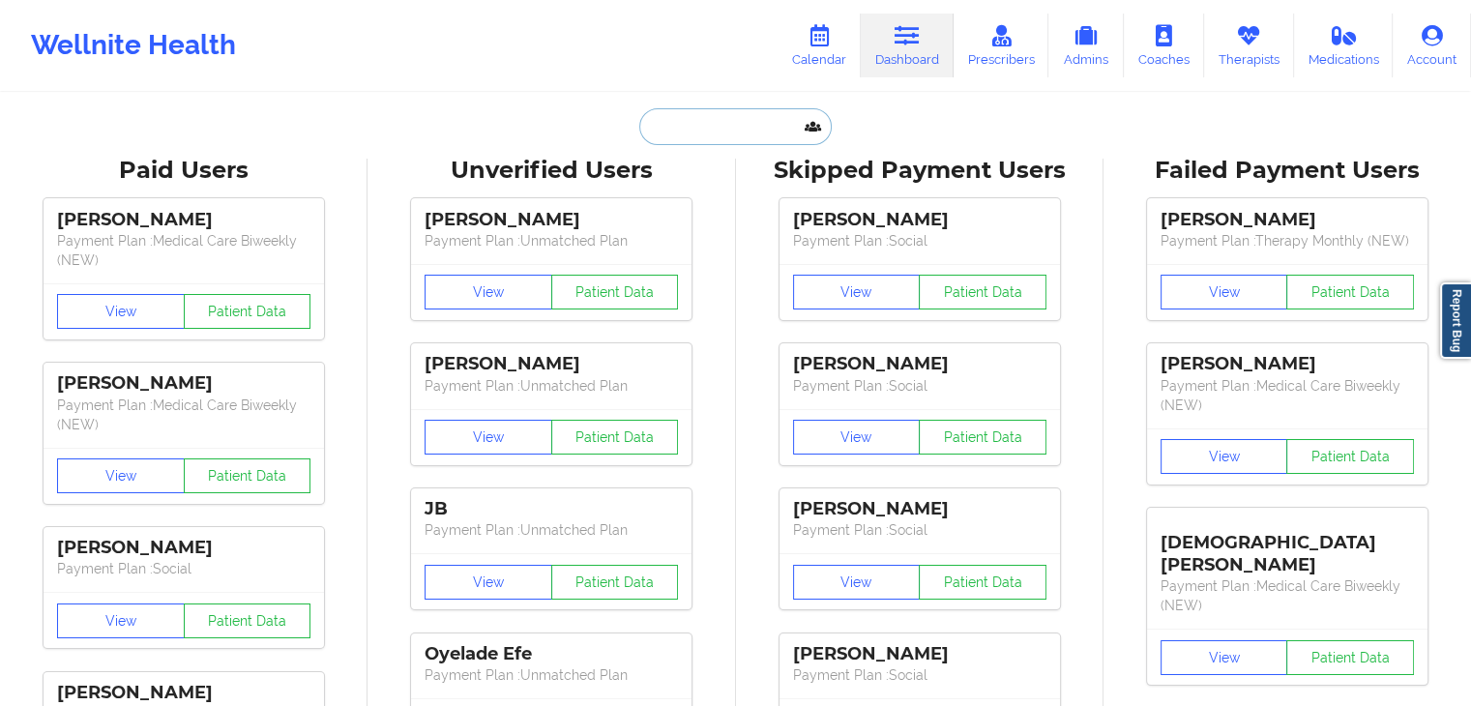
click at [703, 132] on input "text" at bounding box center [734, 126] width 191 height 37
paste input "[EMAIL_ADDRESS][DOMAIN_NAME]"
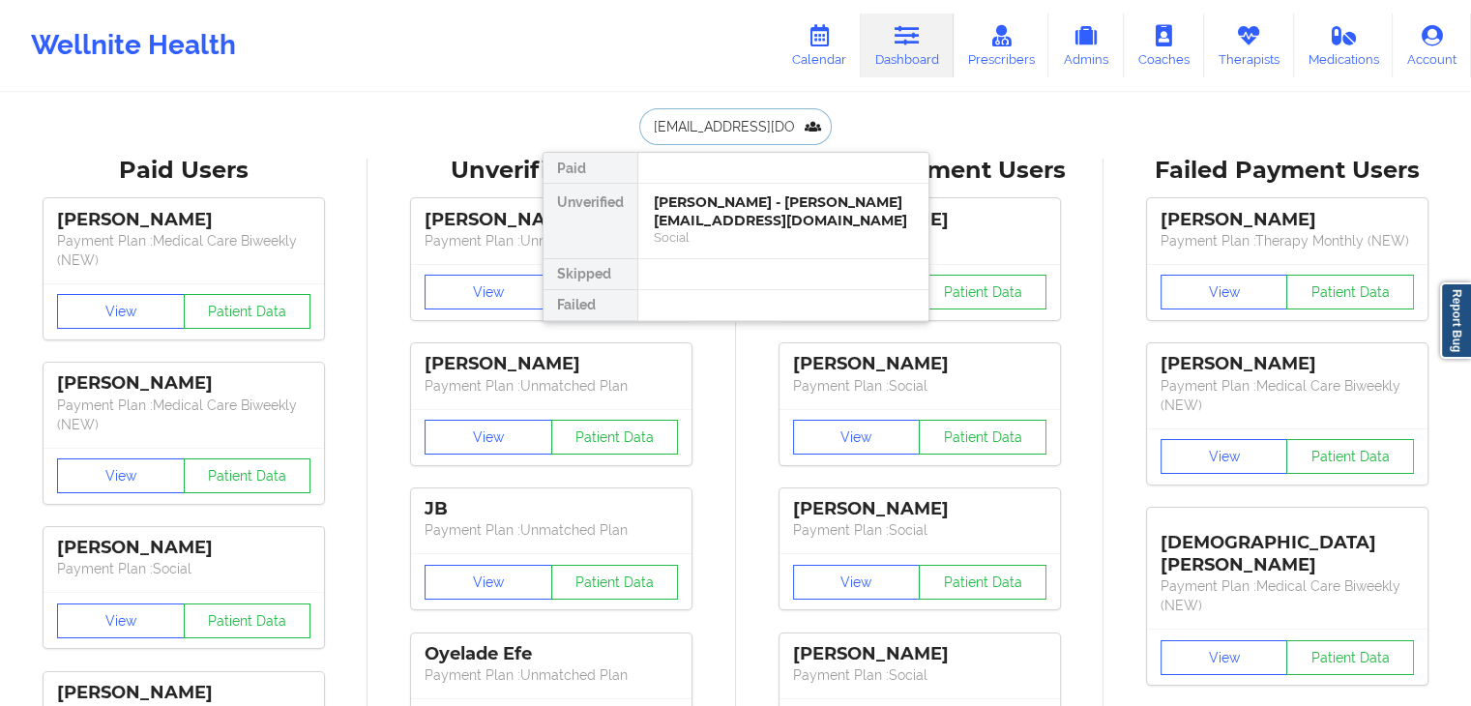
scroll to position [0, 16]
type input "[EMAIL_ADDRESS][DOMAIN_NAME]"
click at [735, 206] on div "[PERSON_NAME] - [EMAIL_ADDRESS][DOMAIN_NAME]" at bounding box center [783, 211] width 259 height 36
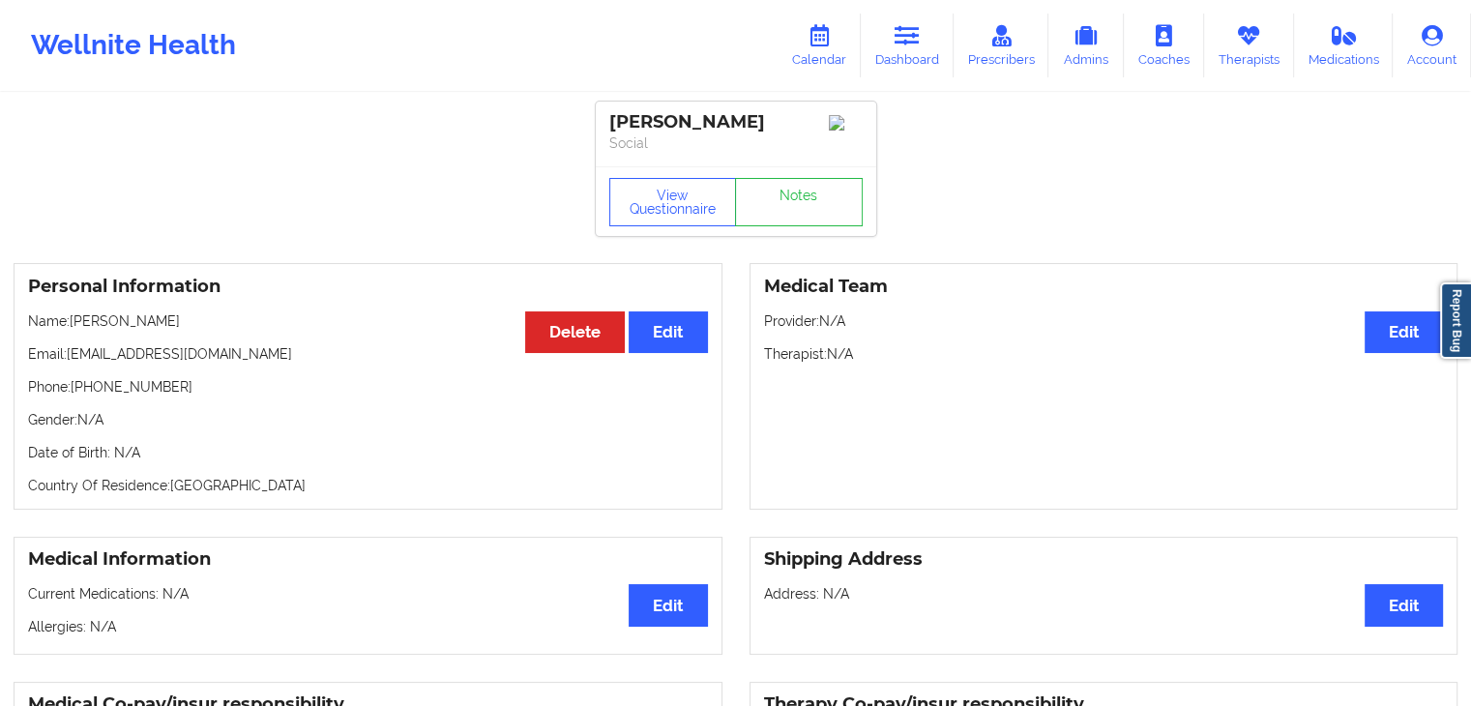
click at [919, 523] on div "Personal Information Edit Delete Name: [PERSON_NAME] Email: [EMAIL_ADDRESS][DOM…" at bounding box center [735, 387] width 1471 height 274
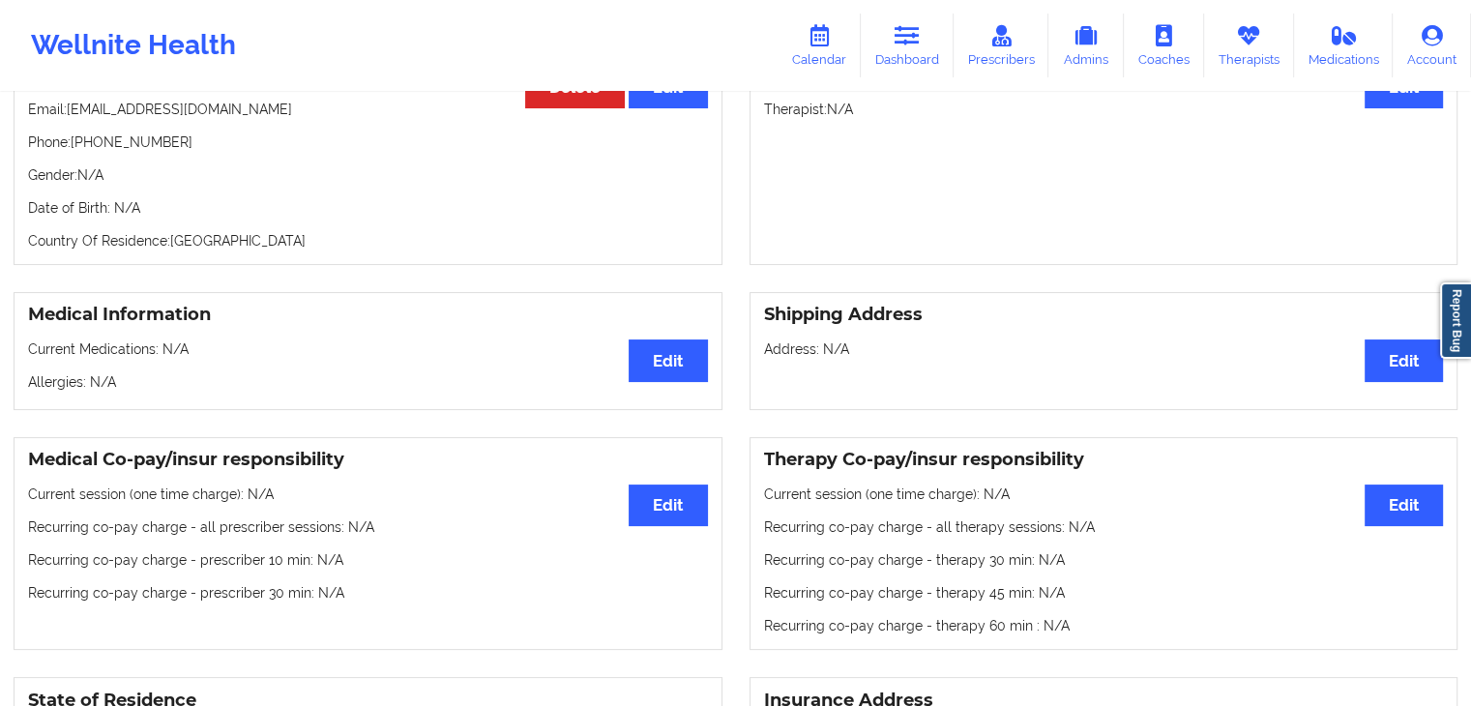
scroll to position [232, 0]
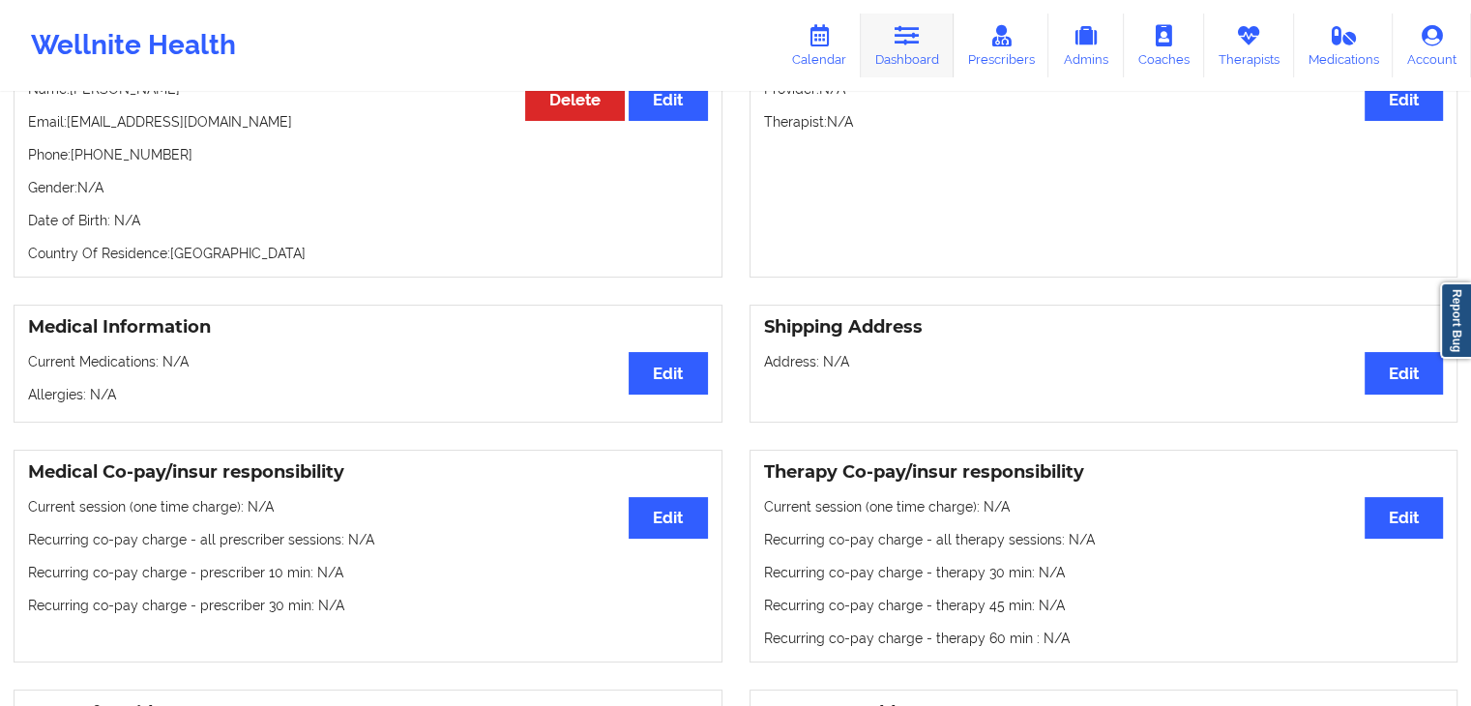
click at [877, 59] on link "Dashboard" at bounding box center [907, 46] width 93 height 64
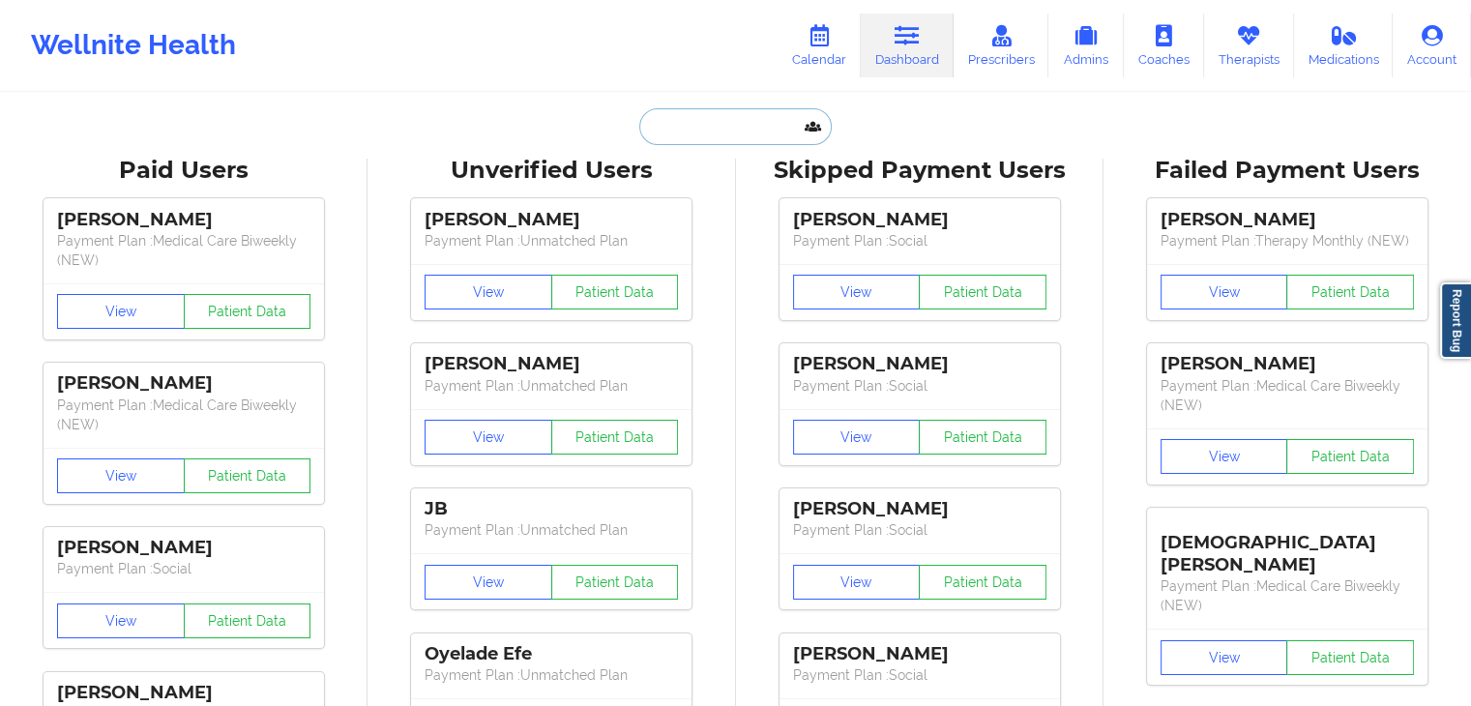
click at [686, 132] on input "text" at bounding box center [734, 126] width 191 height 37
paste input "[EMAIL_ADDRESS][DOMAIN_NAME]"
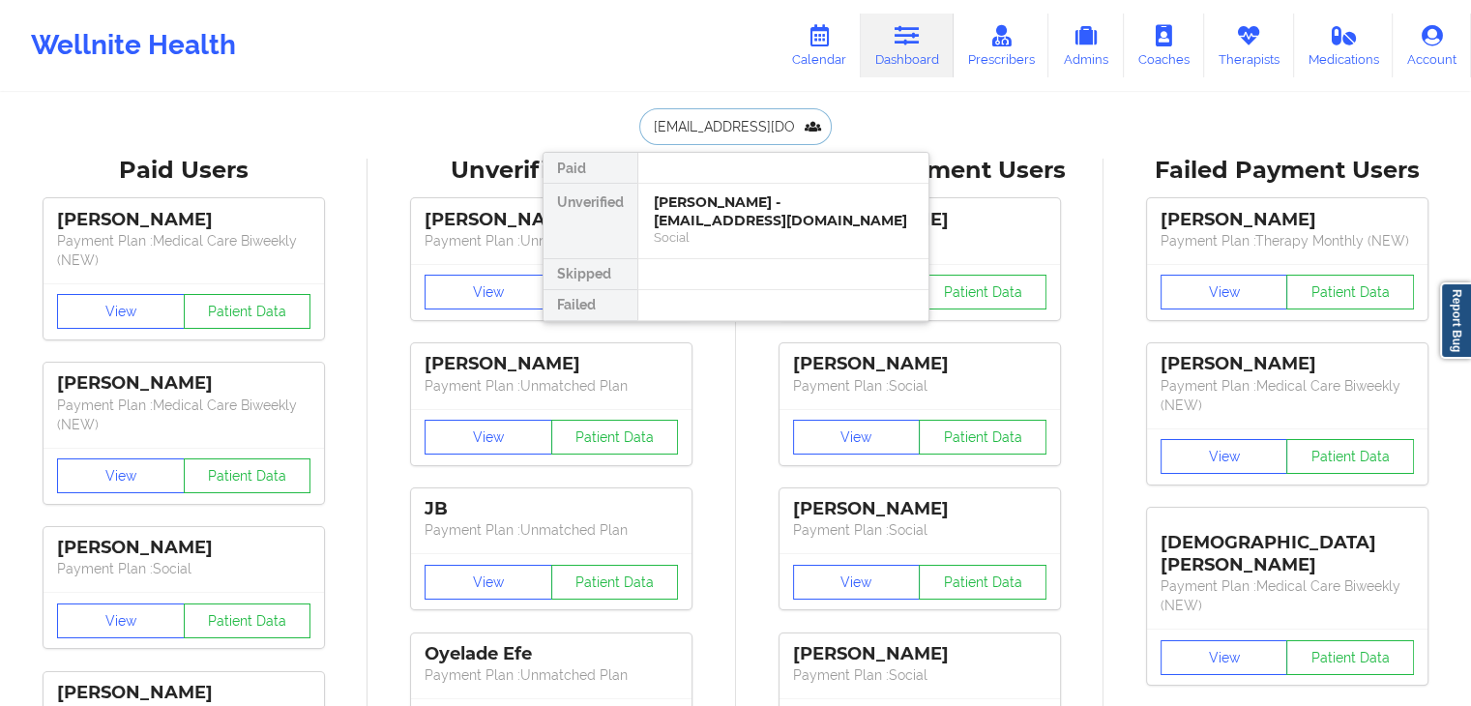
type input "[EMAIL_ADDRESS][DOMAIN_NAME]"
click at [713, 206] on div "[PERSON_NAME] - [EMAIL_ADDRESS][DOMAIN_NAME]" at bounding box center [783, 211] width 259 height 36
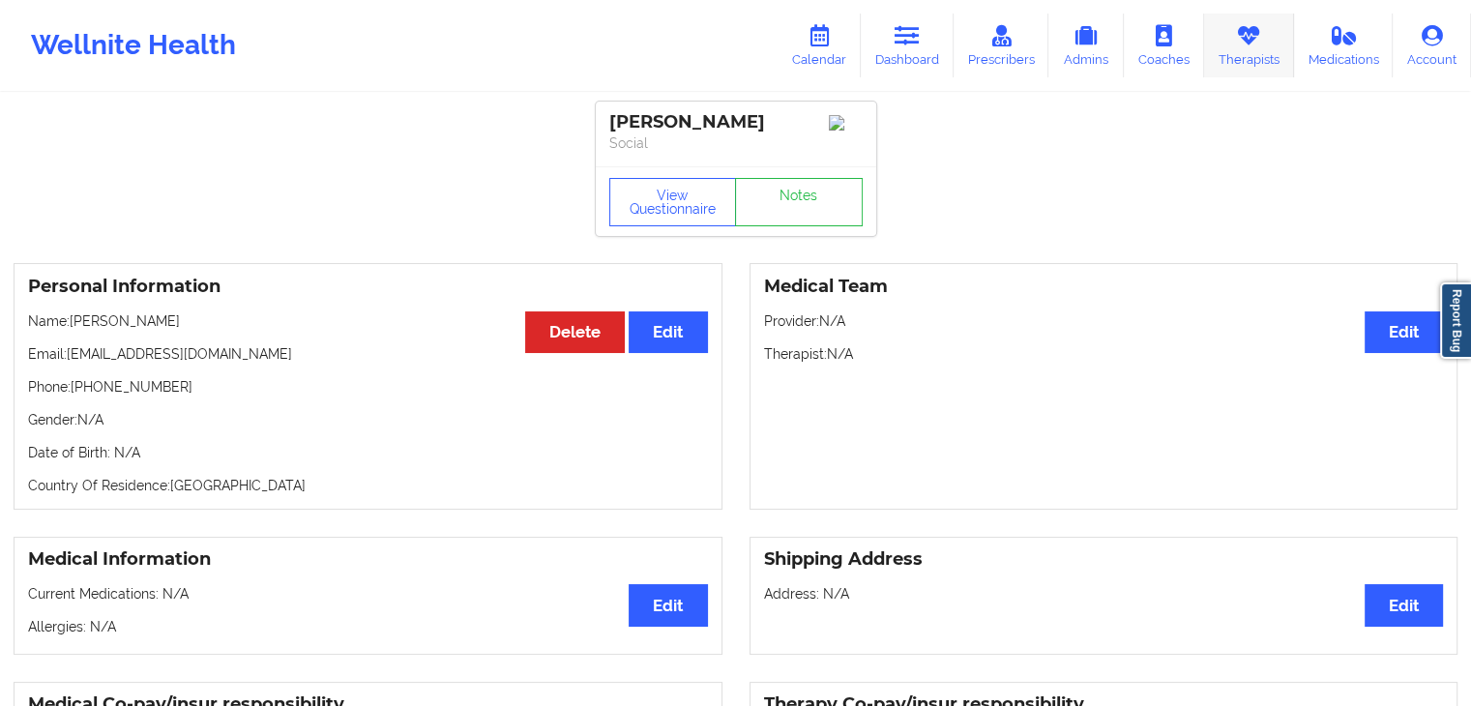
click at [1250, 49] on link "Therapists" at bounding box center [1249, 46] width 90 height 64
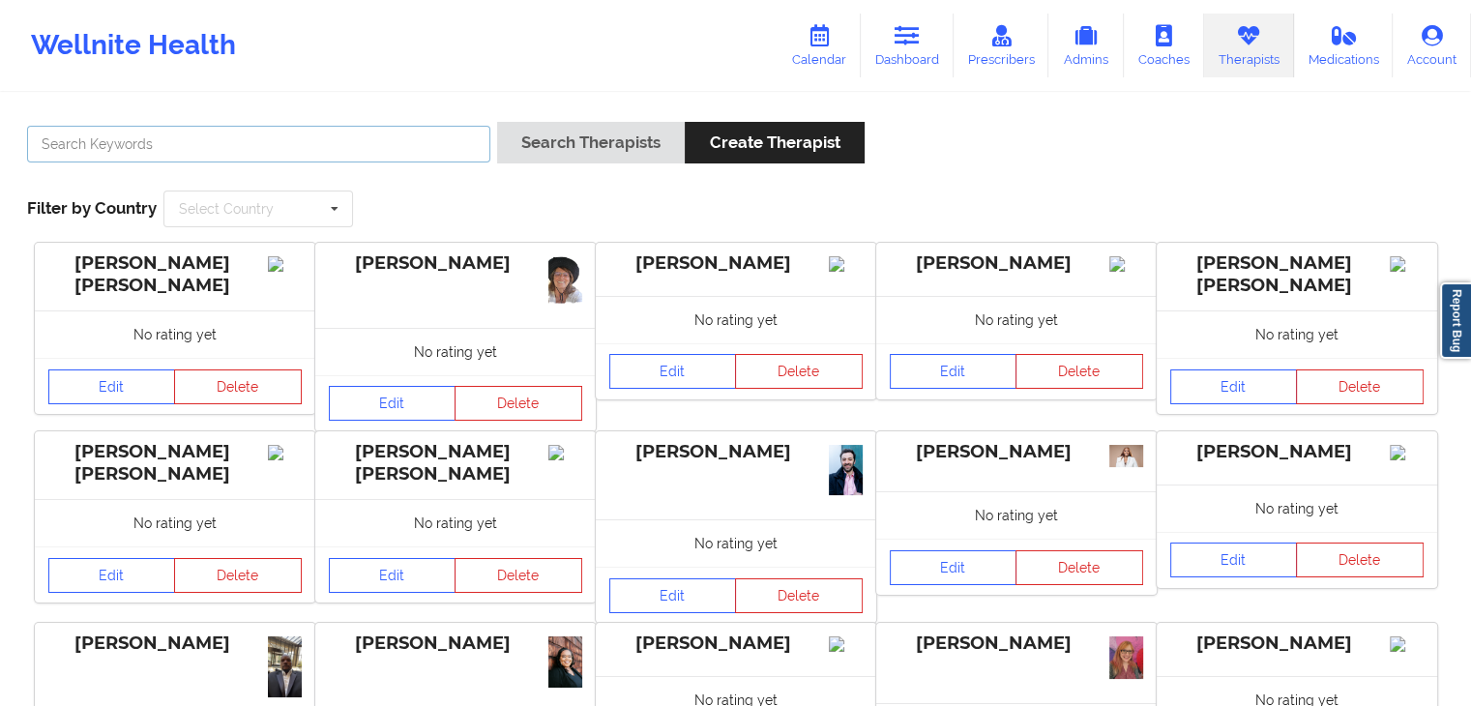
click at [174, 148] on input "text" at bounding box center [258, 144] width 463 height 37
click at [497, 122] on button "Search Therapists" at bounding box center [591, 143] width 188 height 42
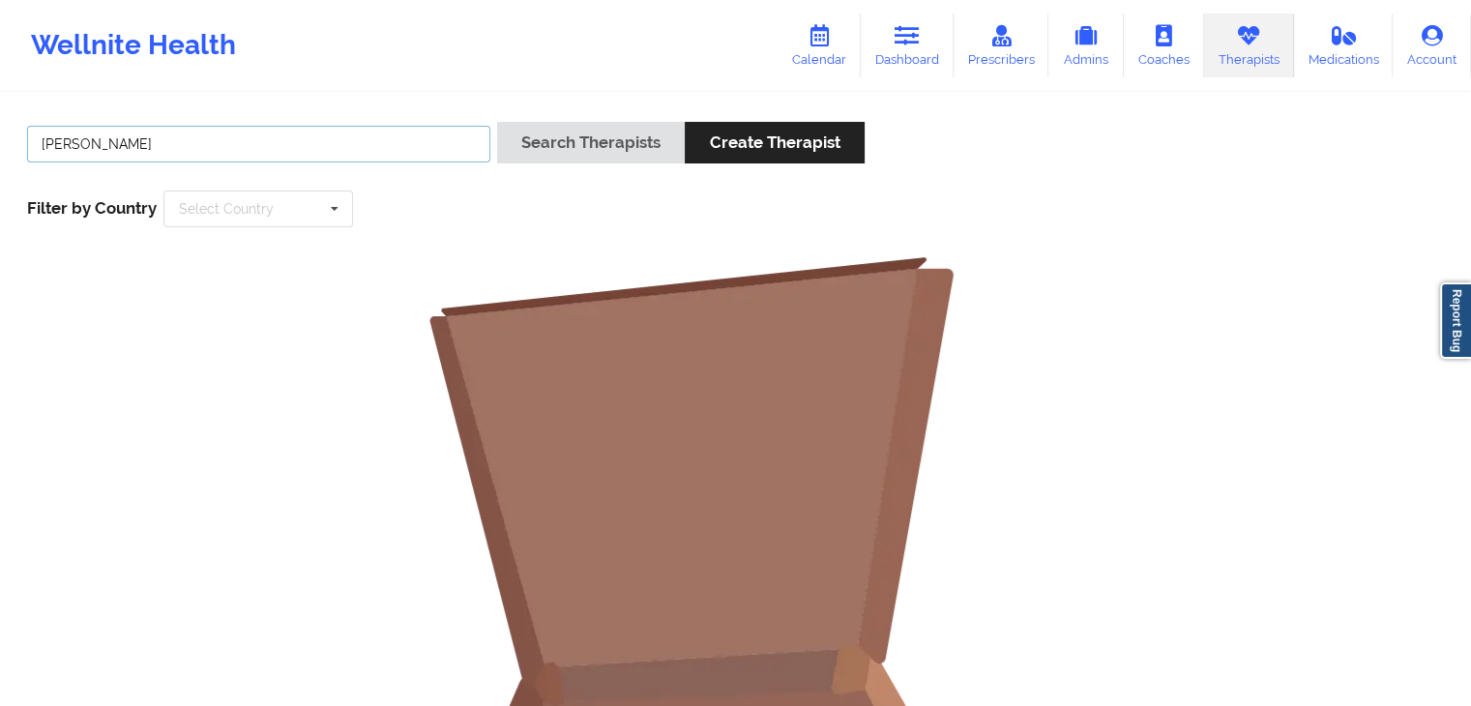
type input "[PERSON_NAME]"
click at [497, 122] on button "Search Therapists" at bounding box center [591, 143] width 188 height 42
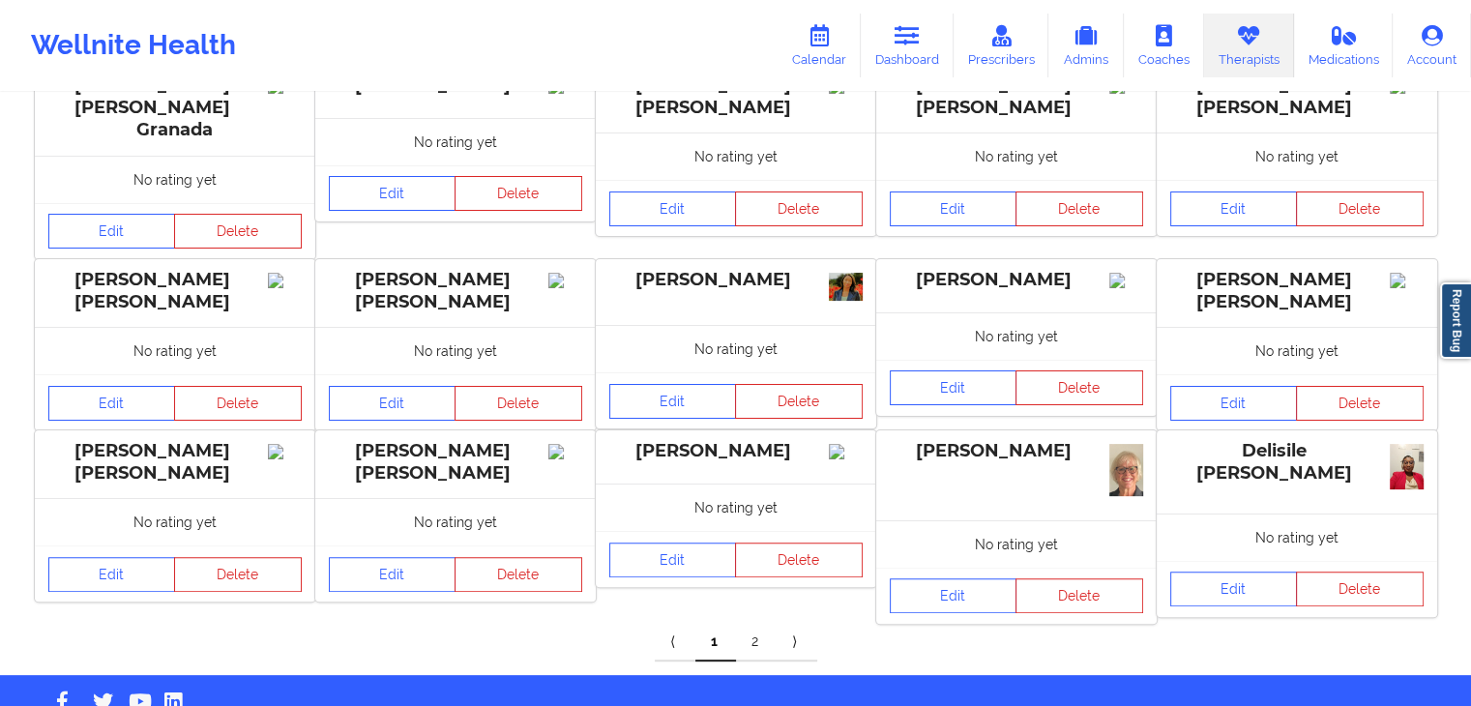
scroll to position [389, 0]
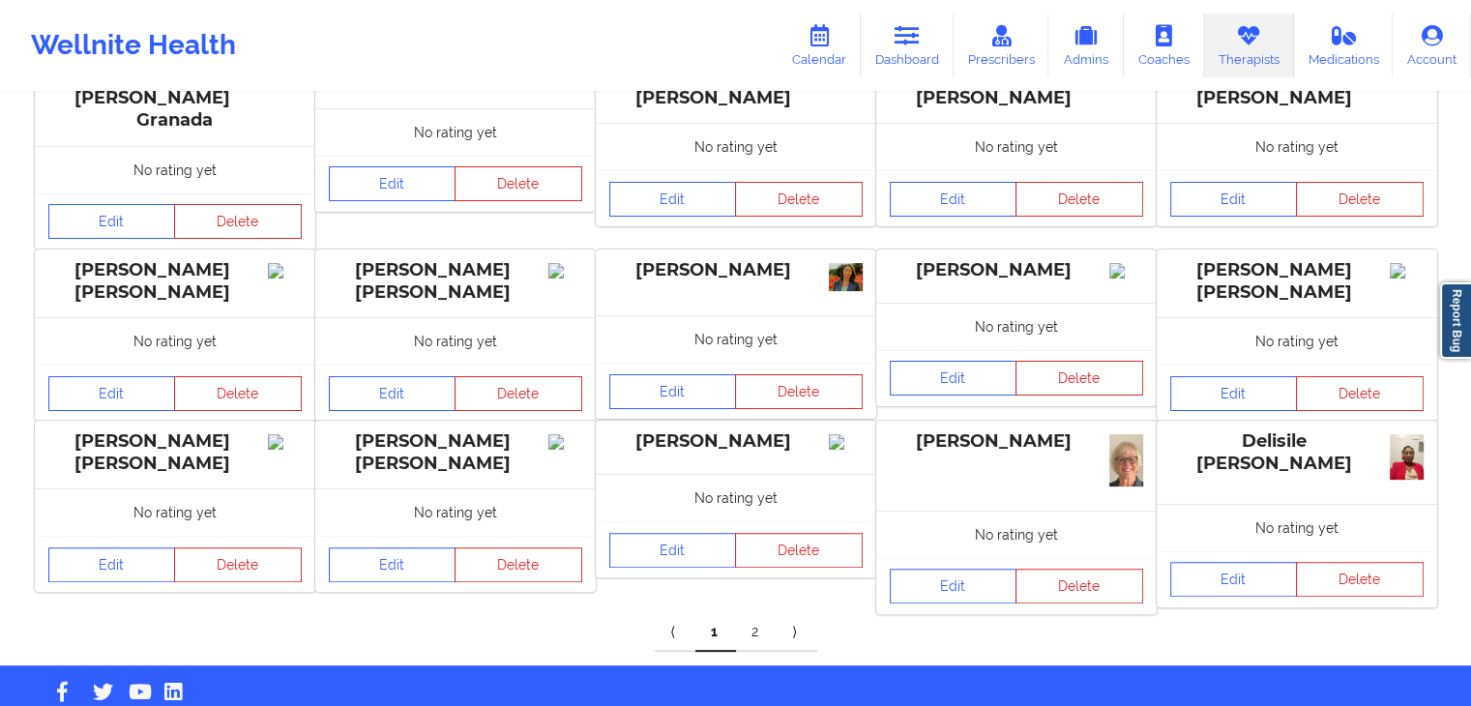
click at [741, 613] on link "2" at bounding box center [756, 632] width 41 height 39
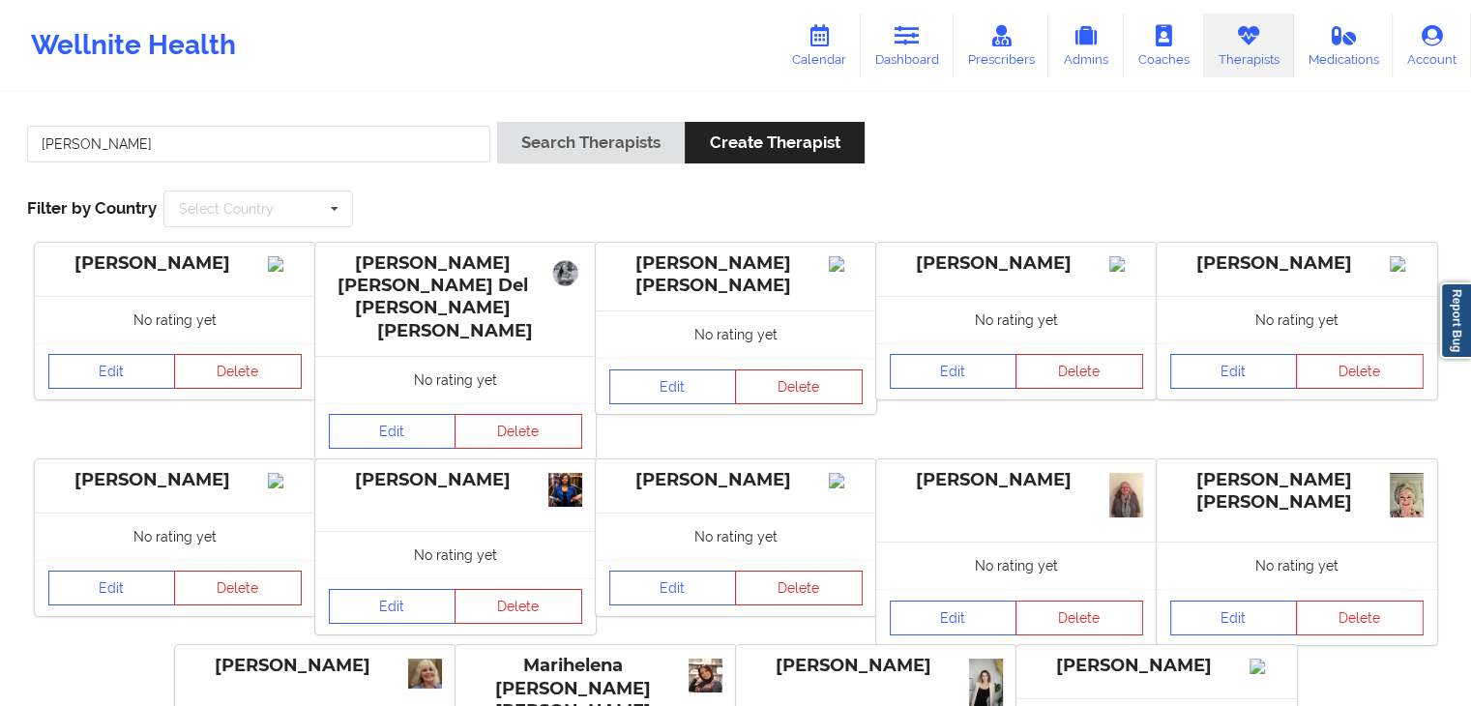
scroll to position [220, 0]
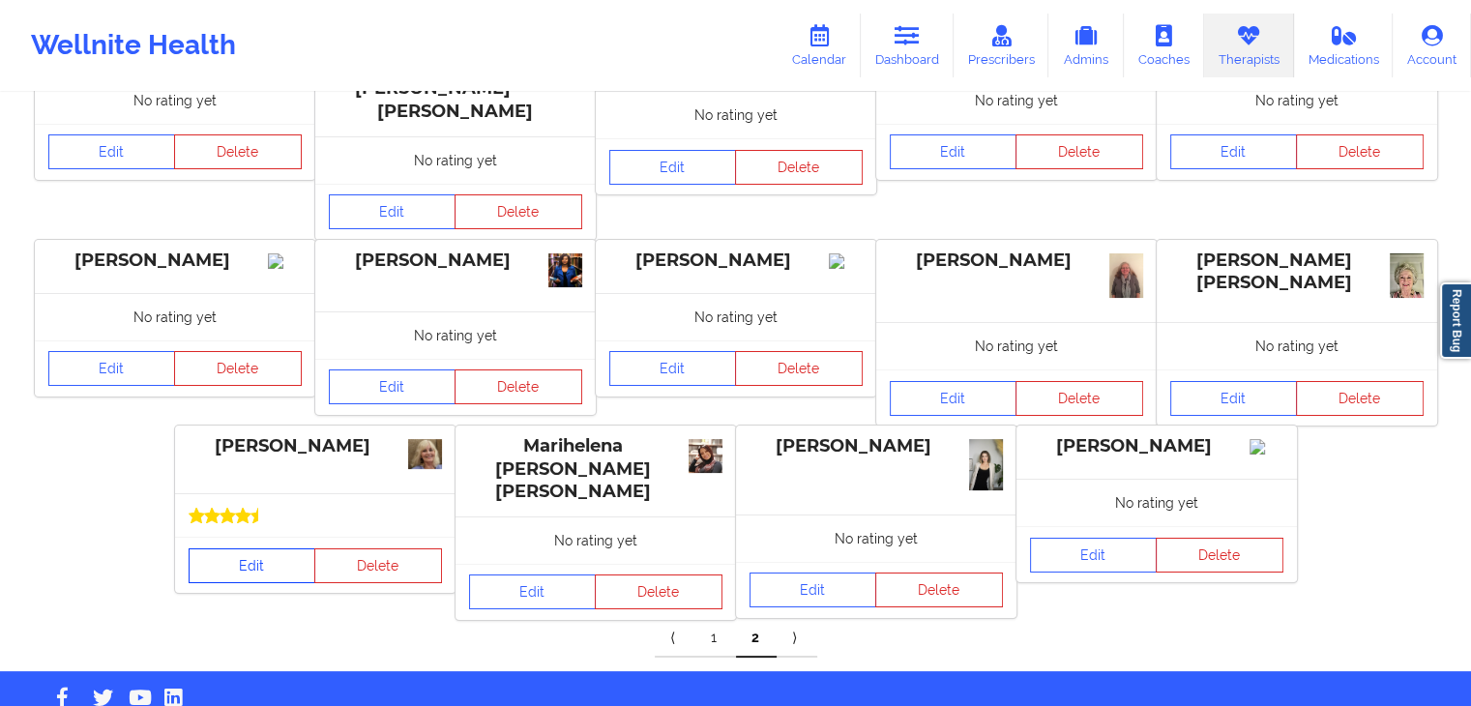
click at [263, 548] on link "Edit" at bounding box center [253, 565] width 128 height 35
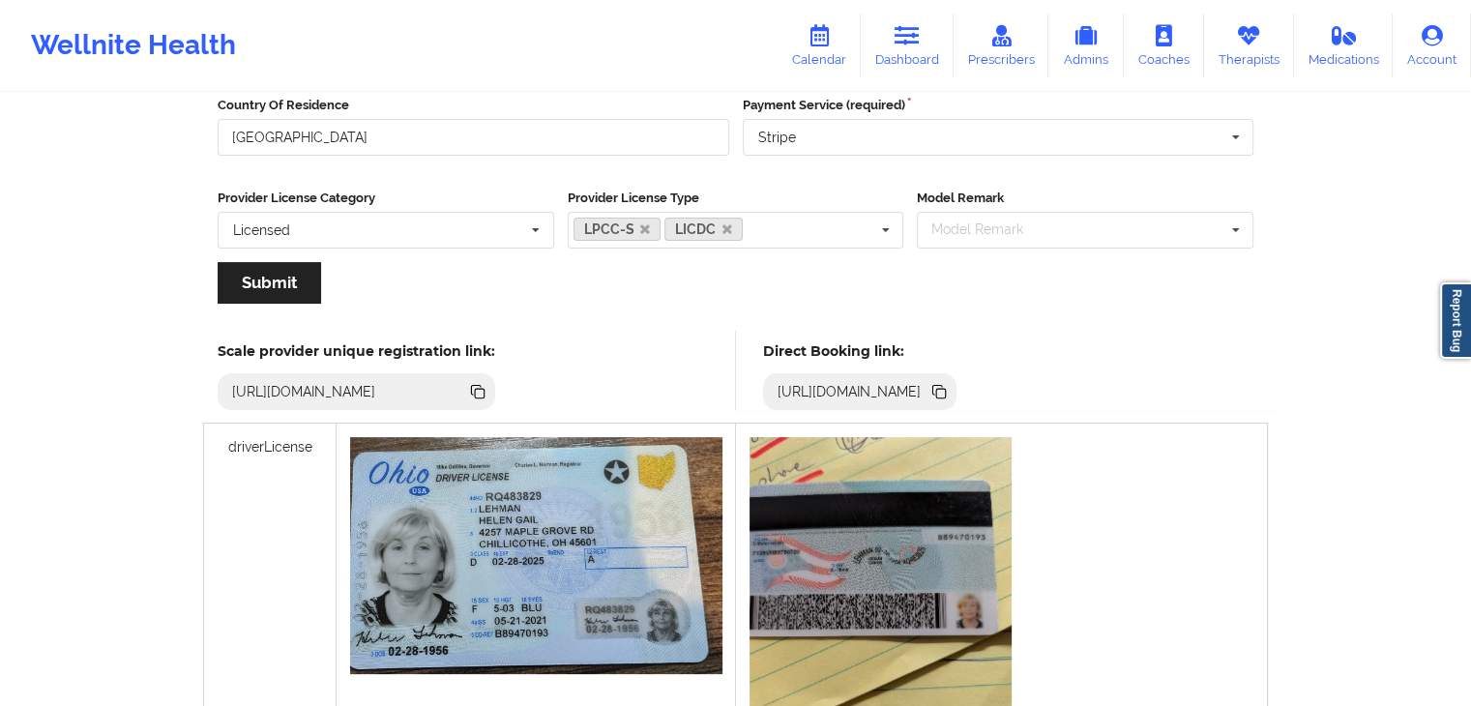
scroll to position [330, 0]
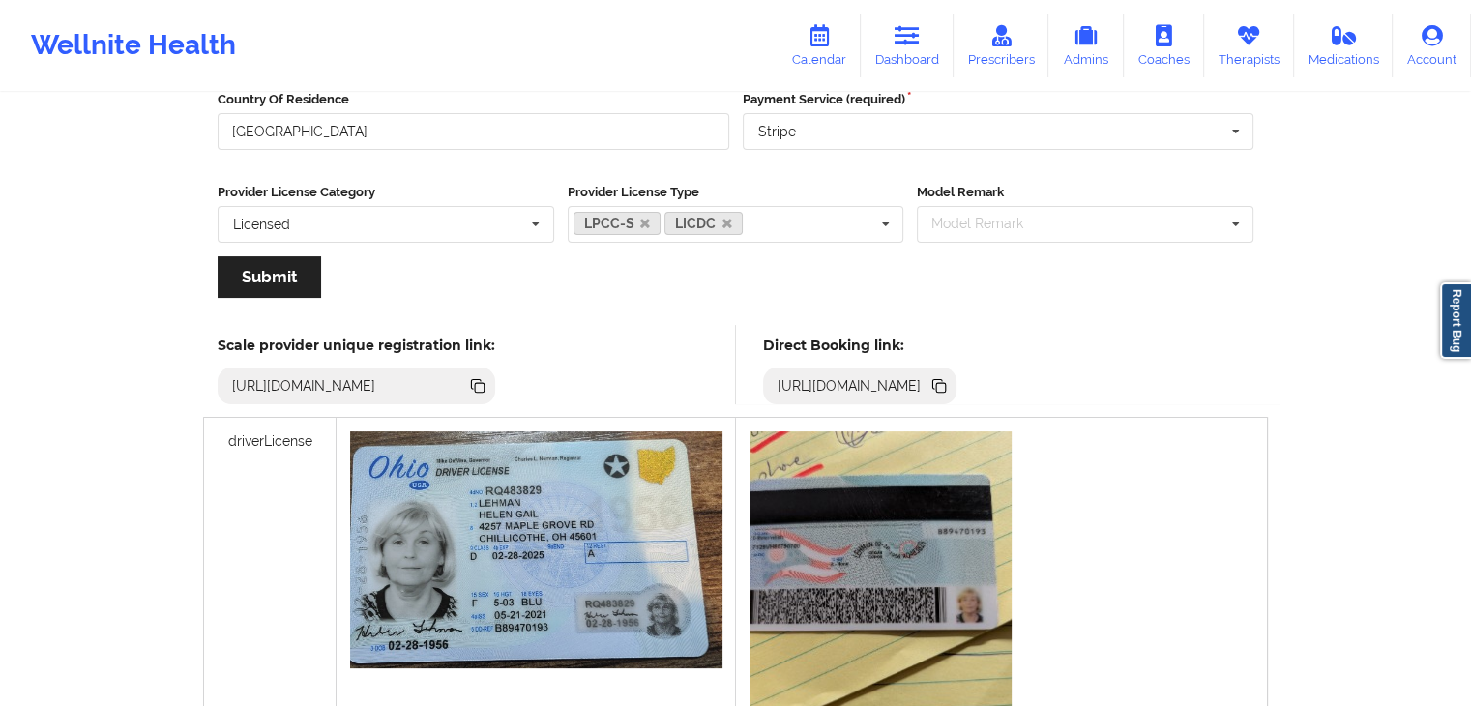
click at [946, 389] on icon at bounding box center [941, 388] width 10 height 10
click at [1004, 52] on link "Prescribers" at bounding box center [1002, 46] width 96 height 64
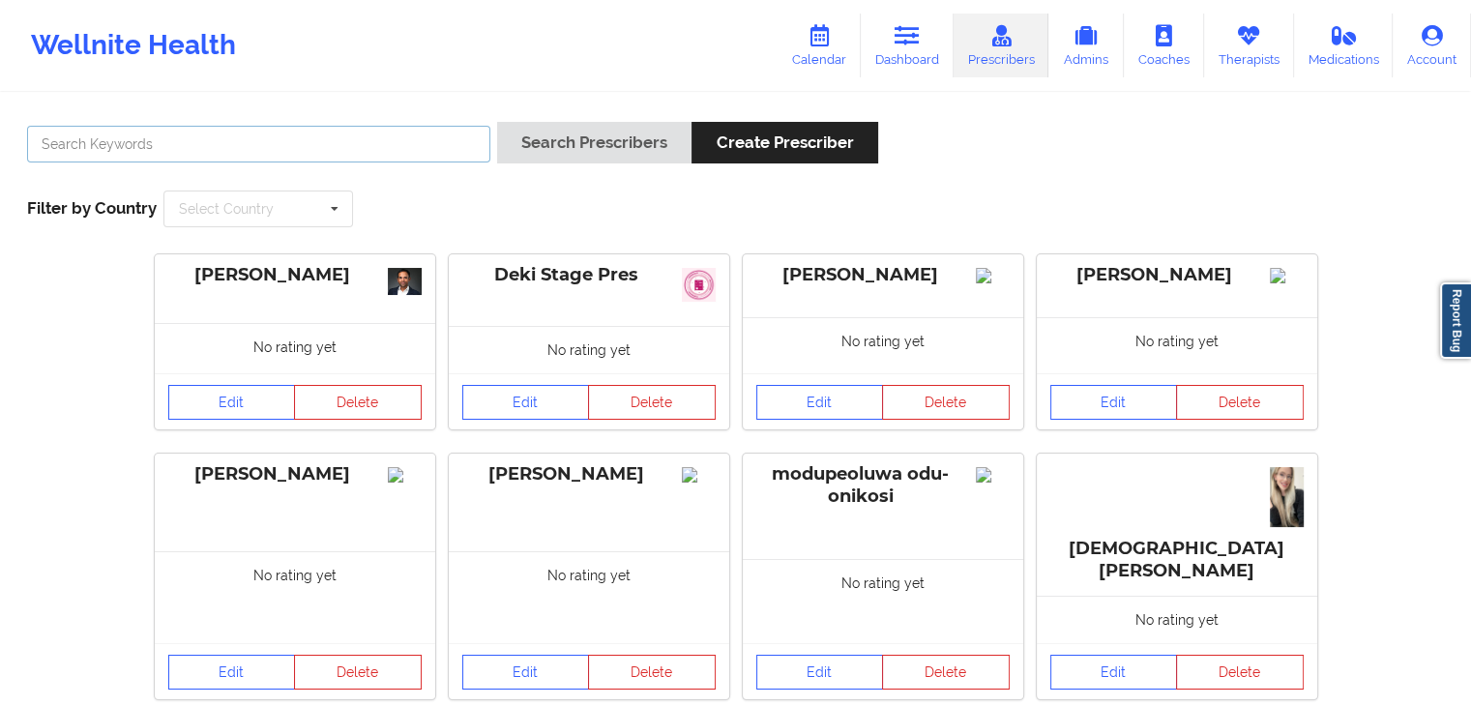
click at [301, 151] on input "text" at bounding box center [258, 144] width 463 height 37
type input "[PERSON_NAME] [PERSON_NAME]"
click at [497, 122] on button "Search Prescribers" at bounding box center [594, 143] width 194 height 42
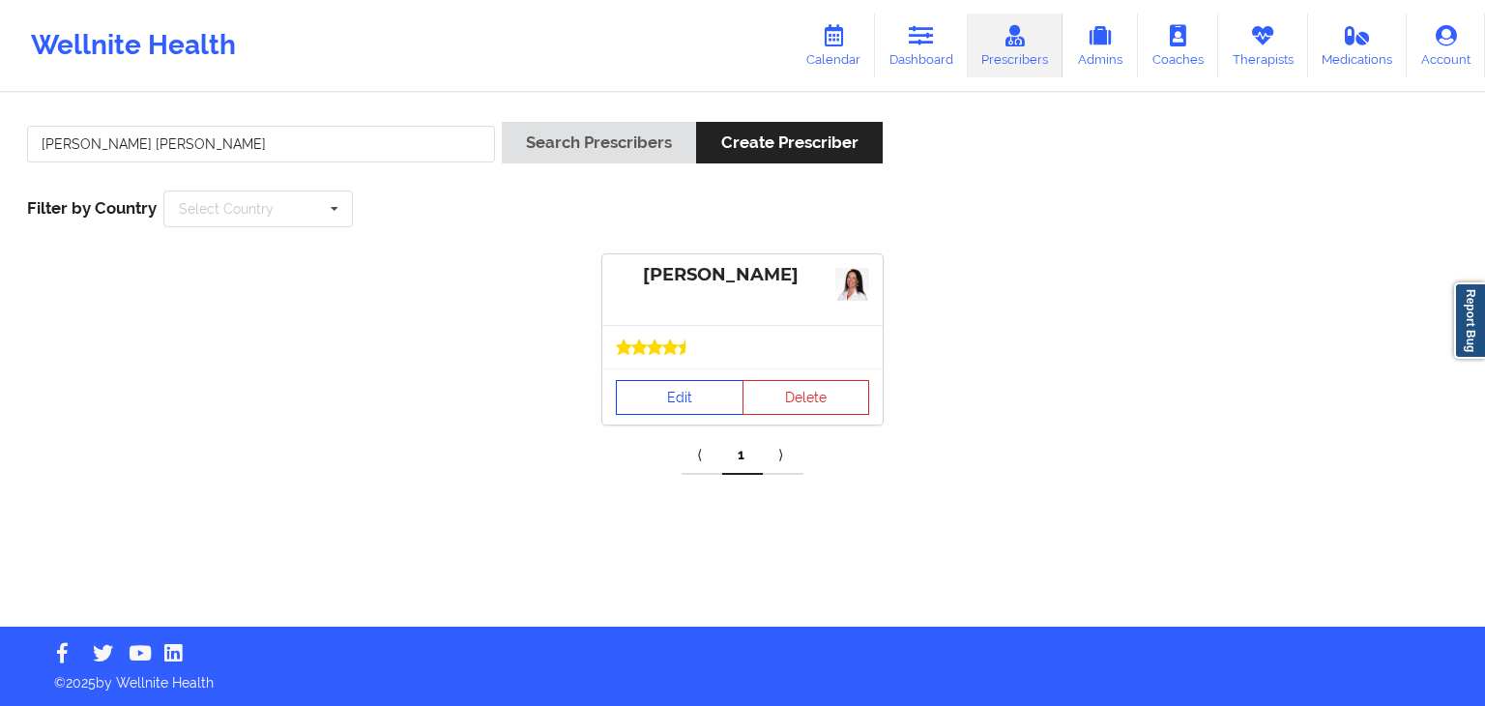
click at [634, 390] on link "Edit" at bounding box center [680, 397] width 128 height 35
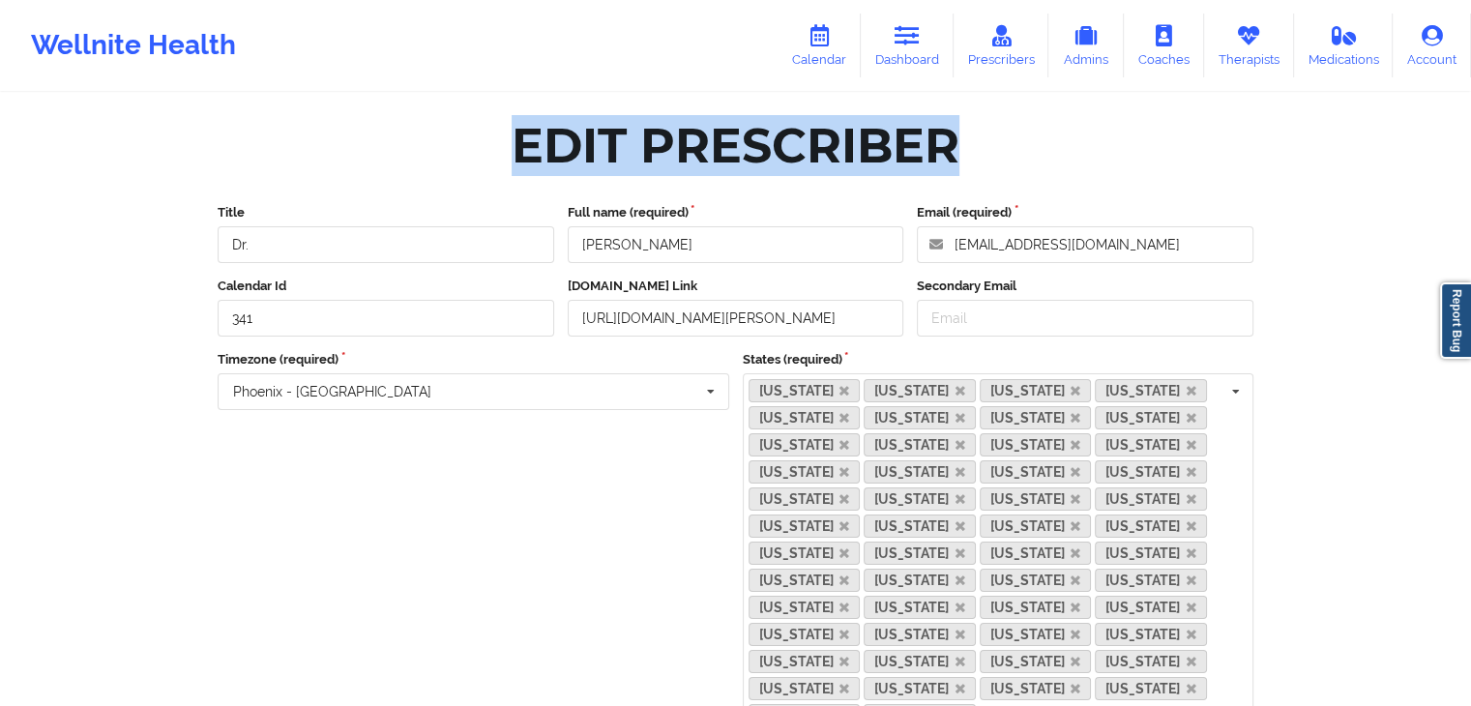
drag, startPoint x: 1485, startPoint y: 189, endPoint x: 1485, endPoint y: 366, distance: 177.0
click at [1470, 366] on html "Wellnite Health Calendar Dashboard Prescribers Admins Coaches Therapists Medica…" at bounding box center [735, 353] width 1471 height 706
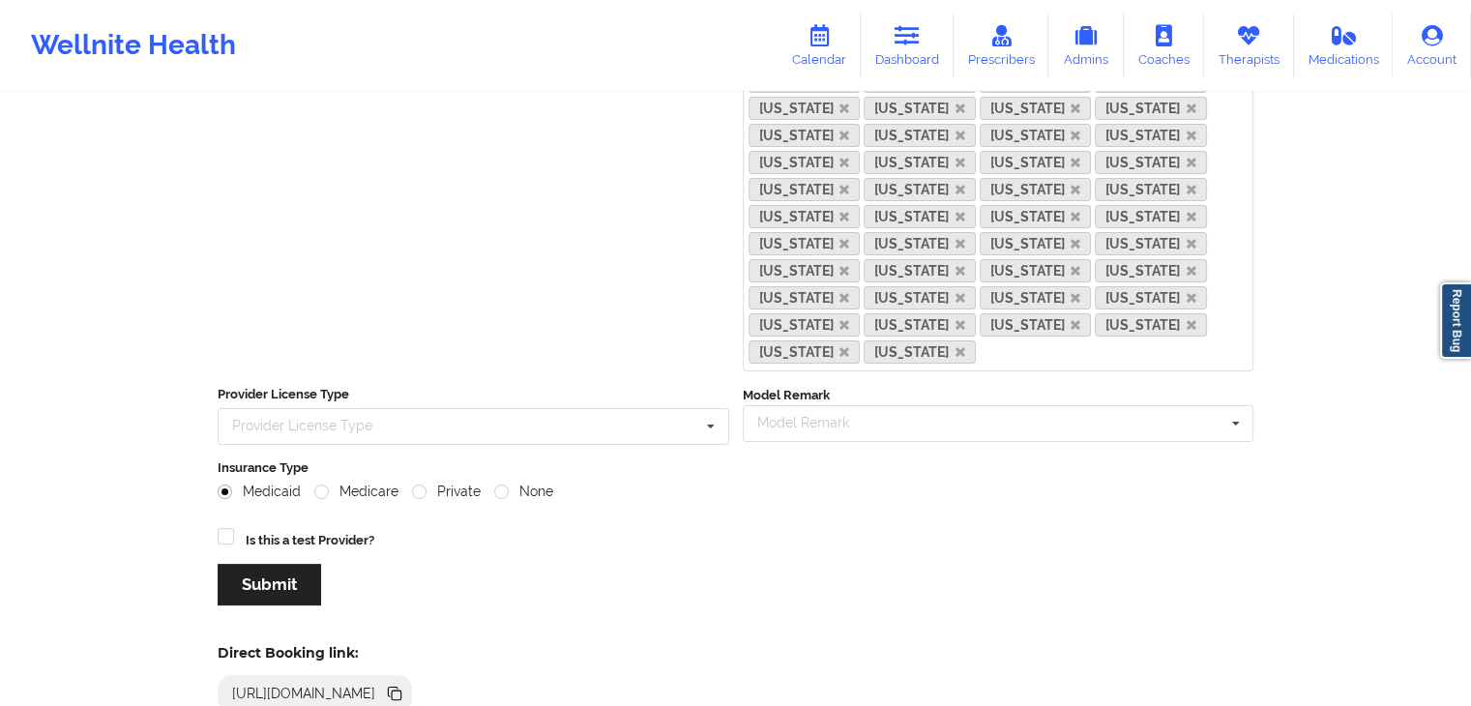
scroll to position [474, 0]
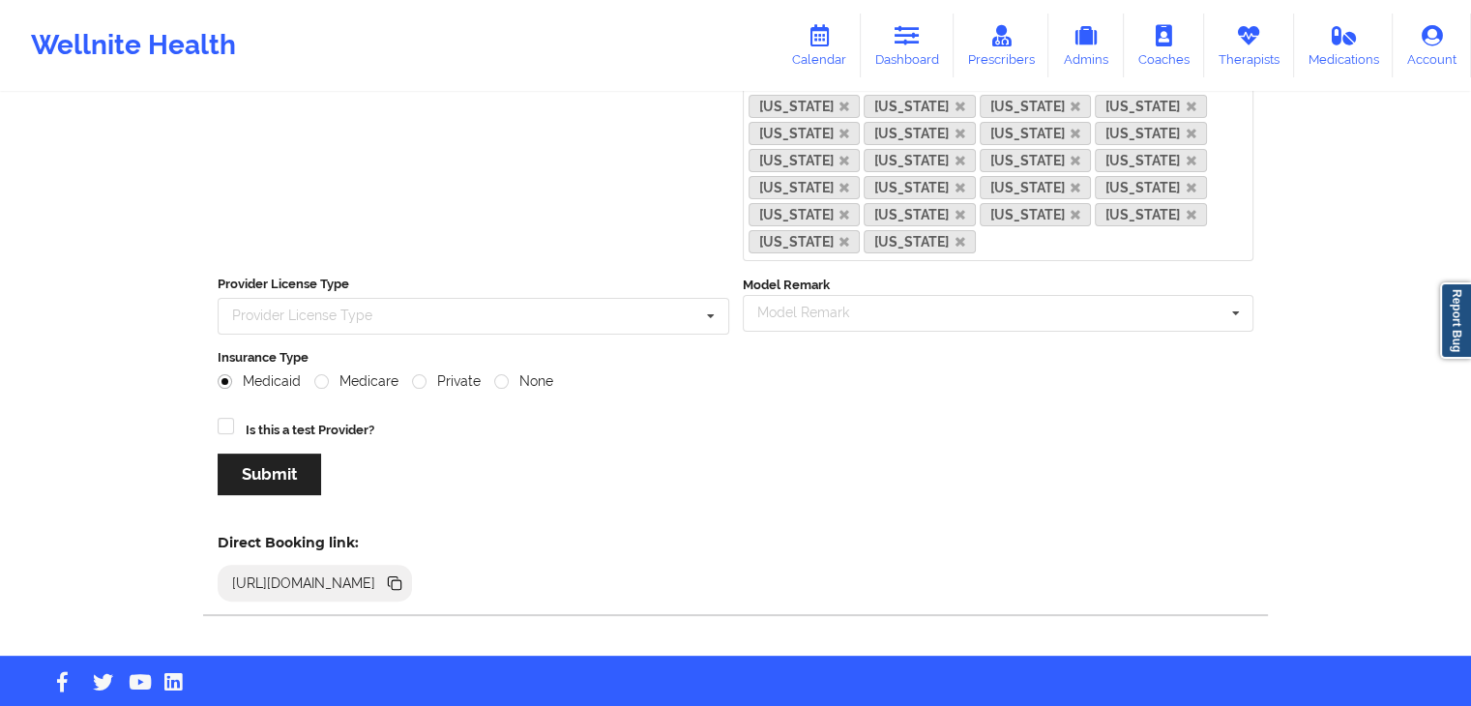
click at [401, 580] on icon at bounding box center [397, 585] width 10 height 10
